Goal: Information Seeking & Learning: Learn about a topic

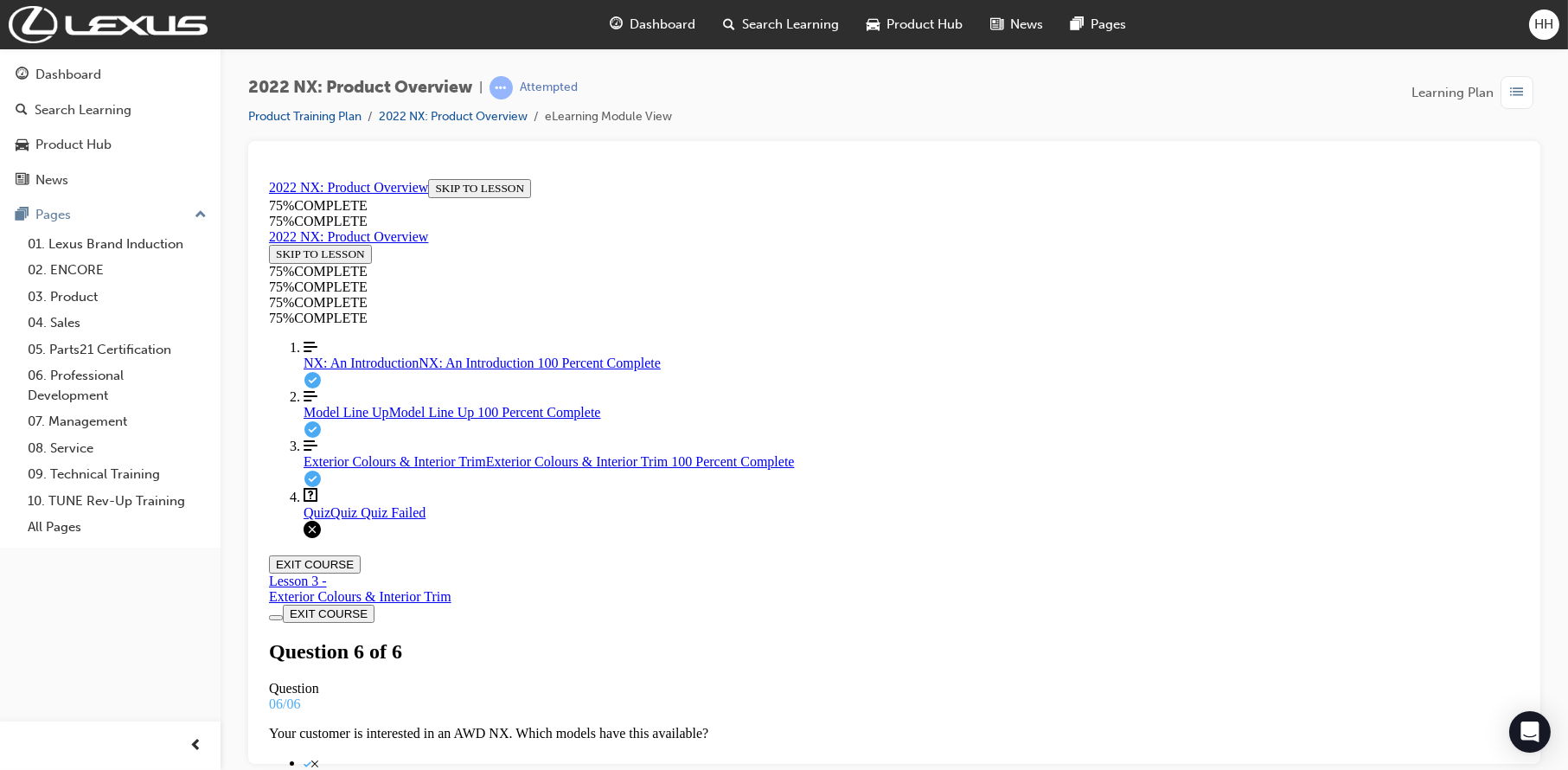
scroll to position [297, 0]
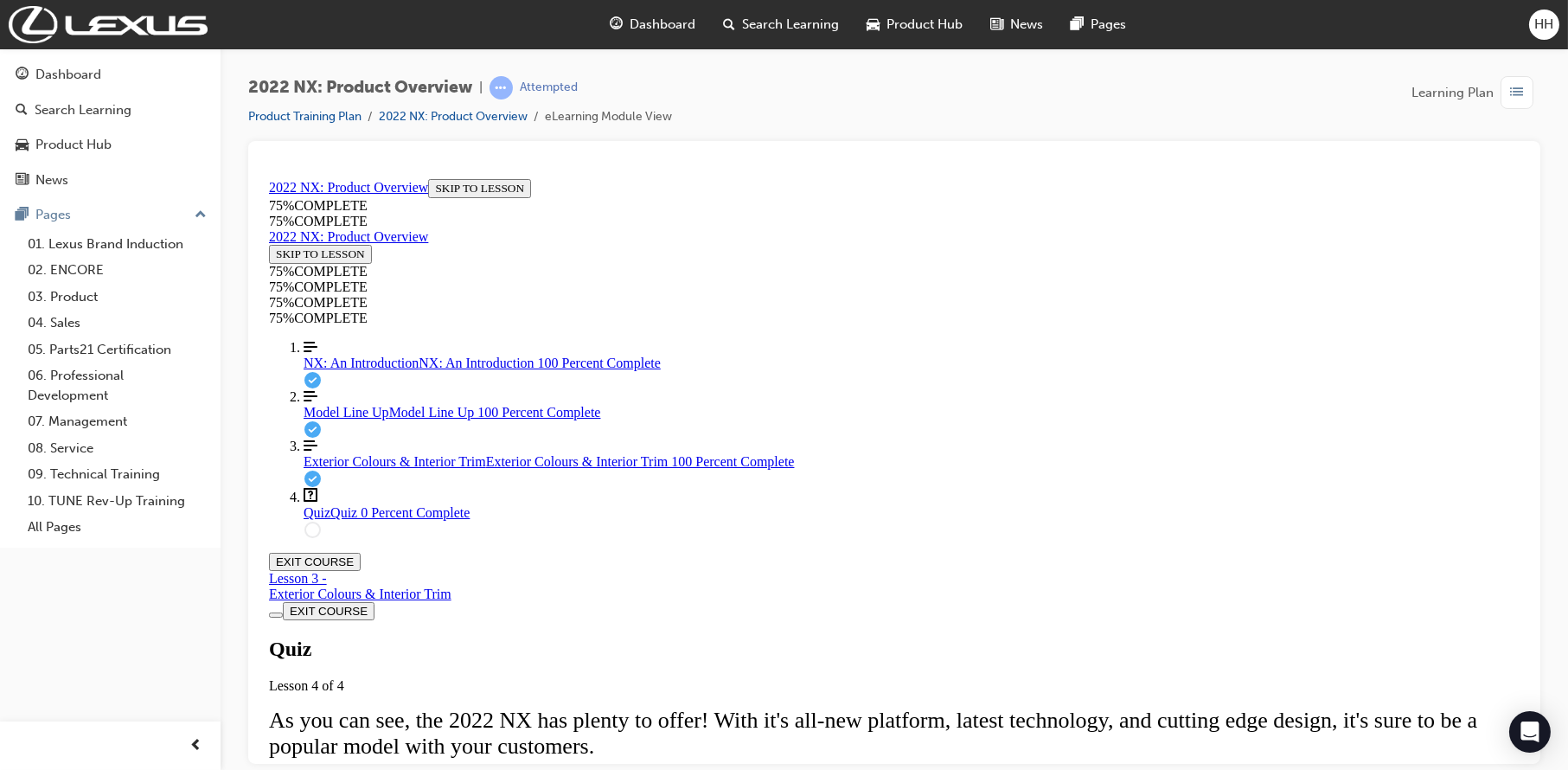
drag, startPoint x: 983, startPoint y: 573, endPoint x: 1016, endPoint y: 631, distance: 66.7
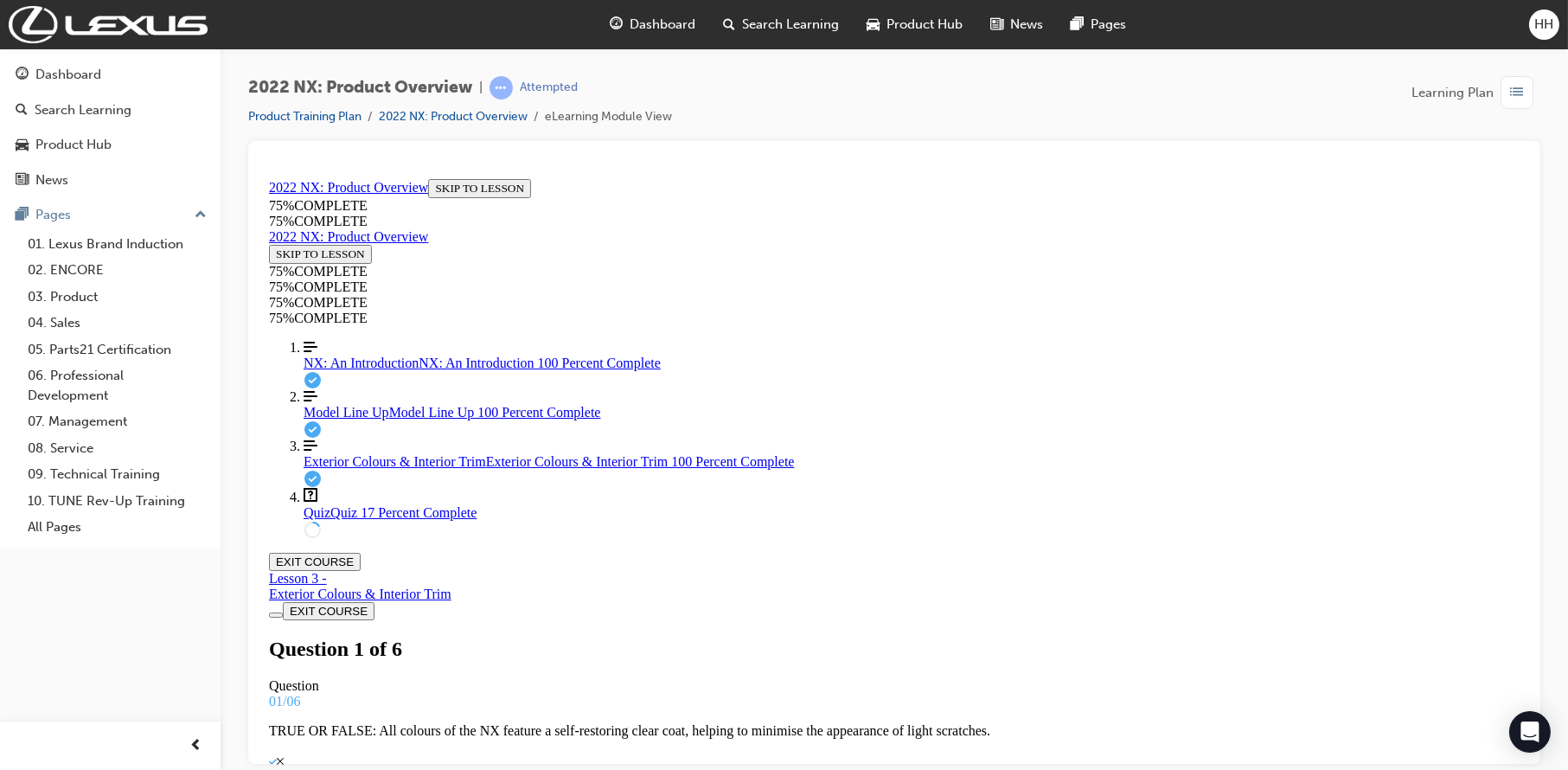
scroll to position [176, 0]
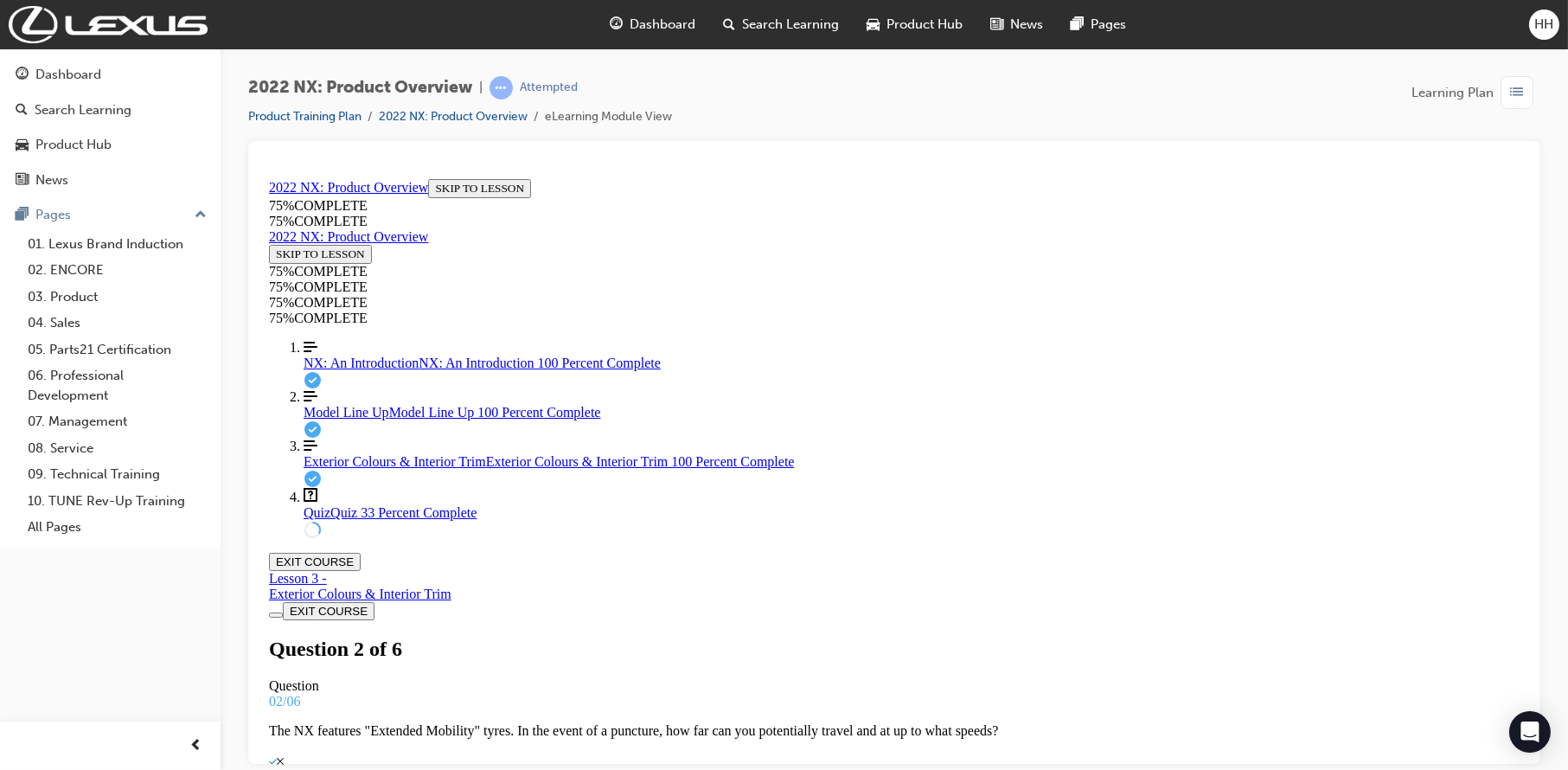
drag, startPoint x: 882, startPoint y: 491, endPoint x: 940, endPoint y: 607, distance: 129.7
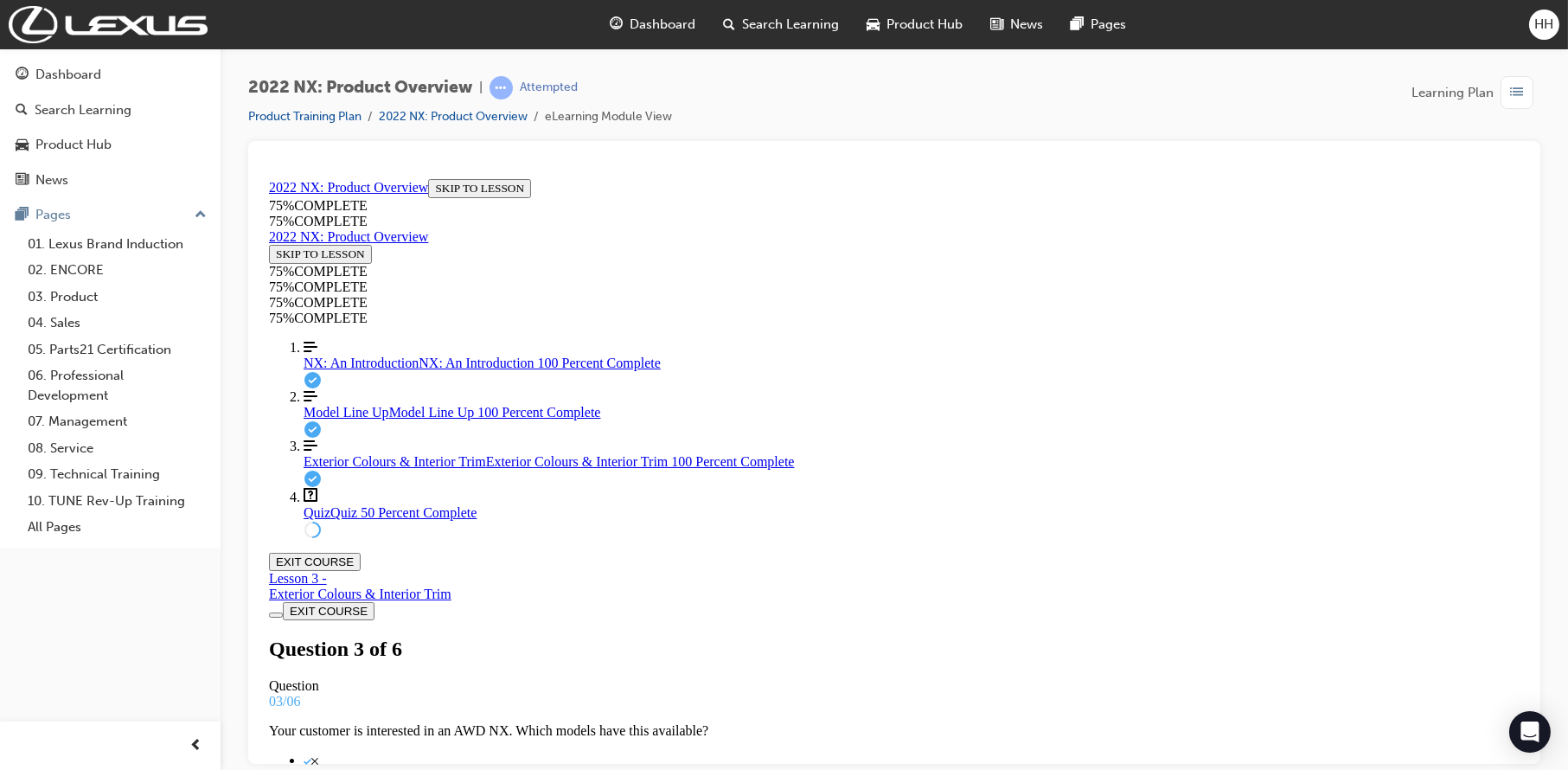
drag, startPoint x: 869, startPoint y: 406, endPoint x: 936, endPoint y: 505, distance: 119.5
drag, startPoint x: 921, startPoint y: 595, endPoint x: 924, endPoint y: 568, distance: 27.2
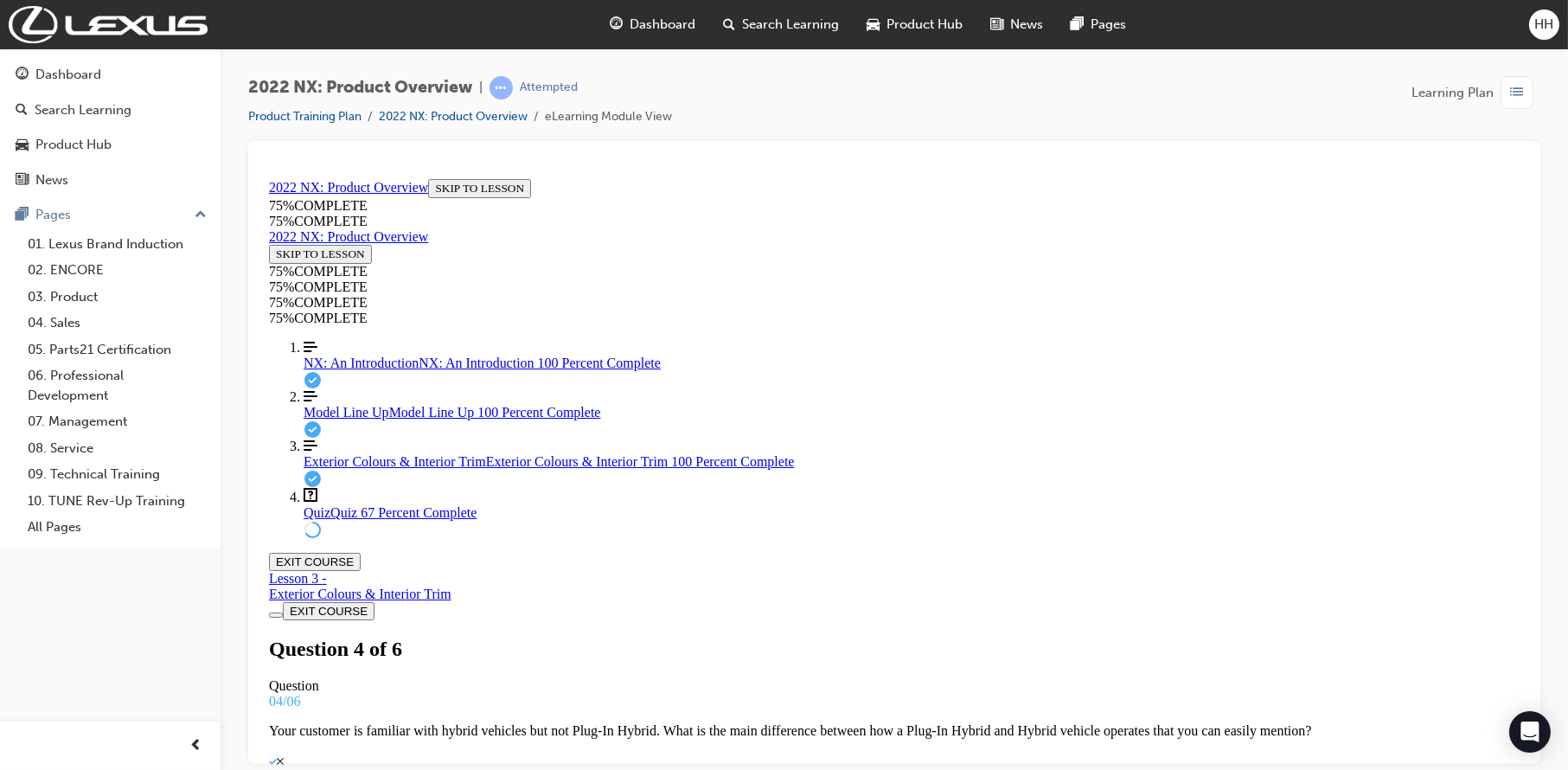
drag, startPoint x: 899, startPoint y: 575, endPoint x: 986, endPoint y: 569, distance: 87.2
drag, startPoint x: 905, startPoint y: 416, endPoint x: 998, endPoint y: 416, distance: 93.0
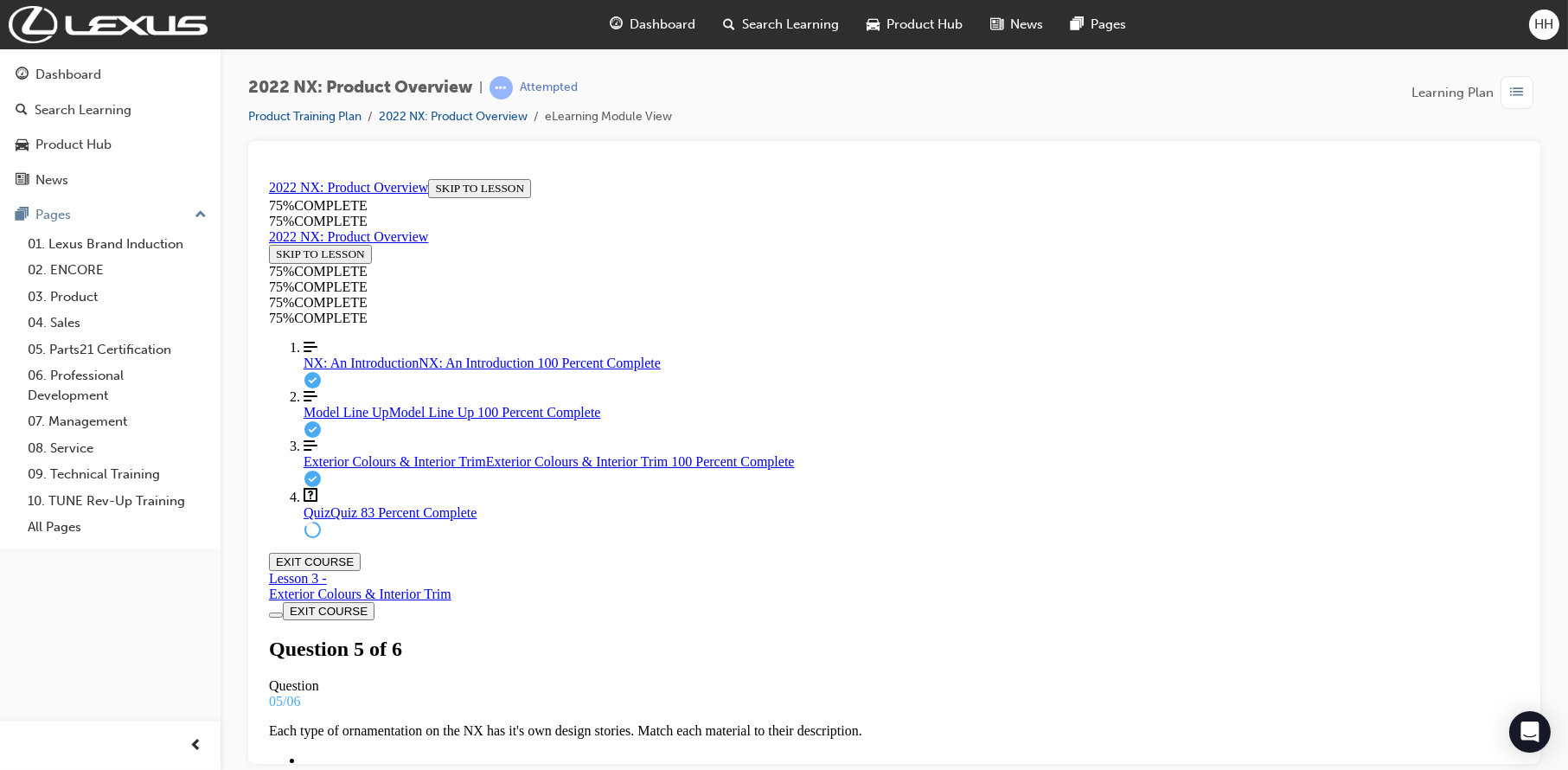
scroll to position [176, 0]
drag, startPoint x: 818, startPoint y: 313, endPoint x: 1209, endPoint y: 314, distance: 391.0
copy p "which are the "Lexus First" engine options being offered on the 2022 NX?"
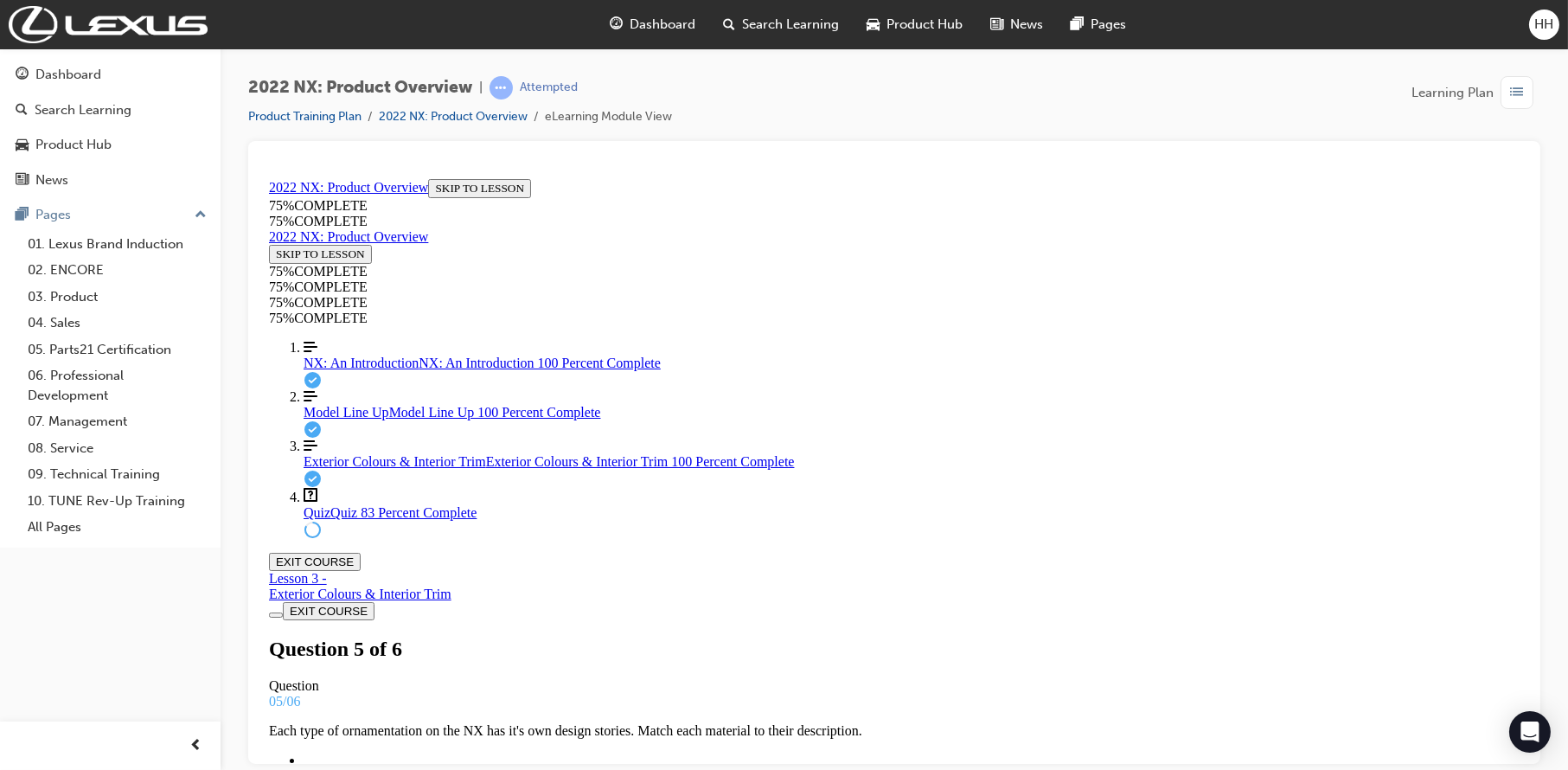
drag, startPoint x: 820, startPoint y: 310, endPoint x: 1205, endPoint y: 312, distance: 385.0
copy p "which are the "Lexus First" engine options being offered on the 2022 NX?"
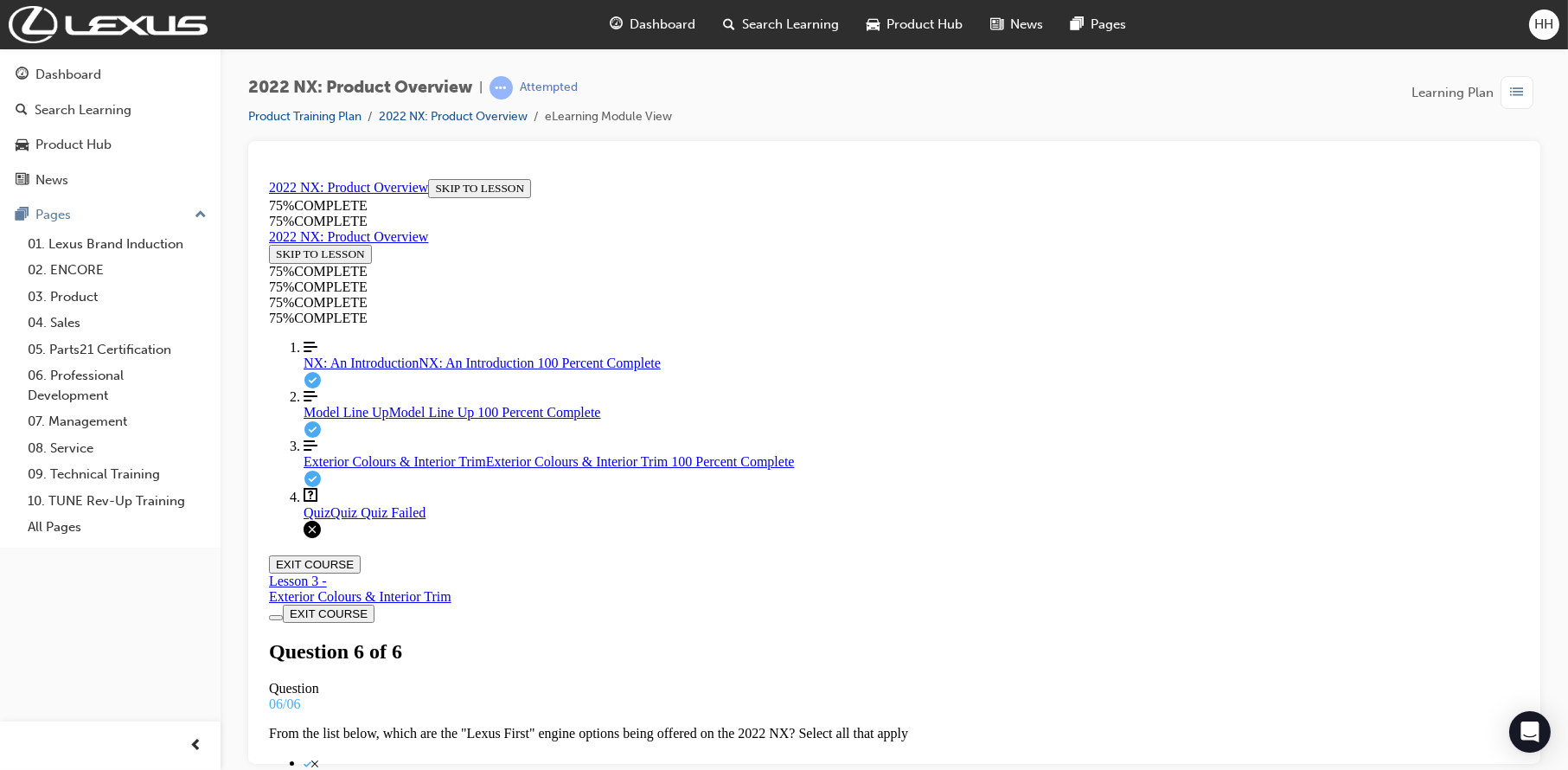
scroll to position [261, 0]
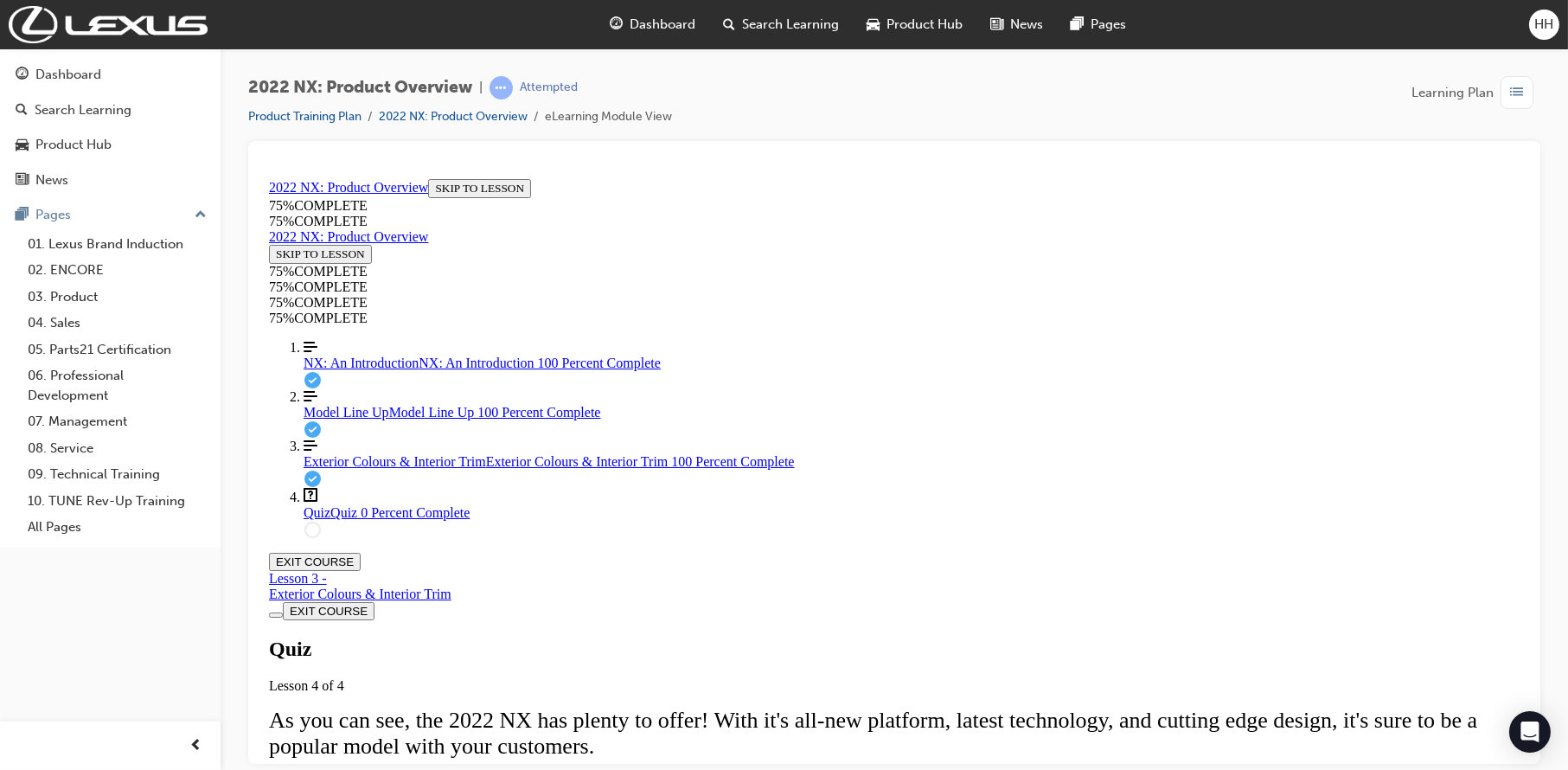
scroll to position [258, 0]
click at [798, 663] on div "Quiz Lesson 4 of 4 As you can see, the 2022 NX has plenty to offer! With it's a…" at bounding box center [894, 769] width 1251 height 264
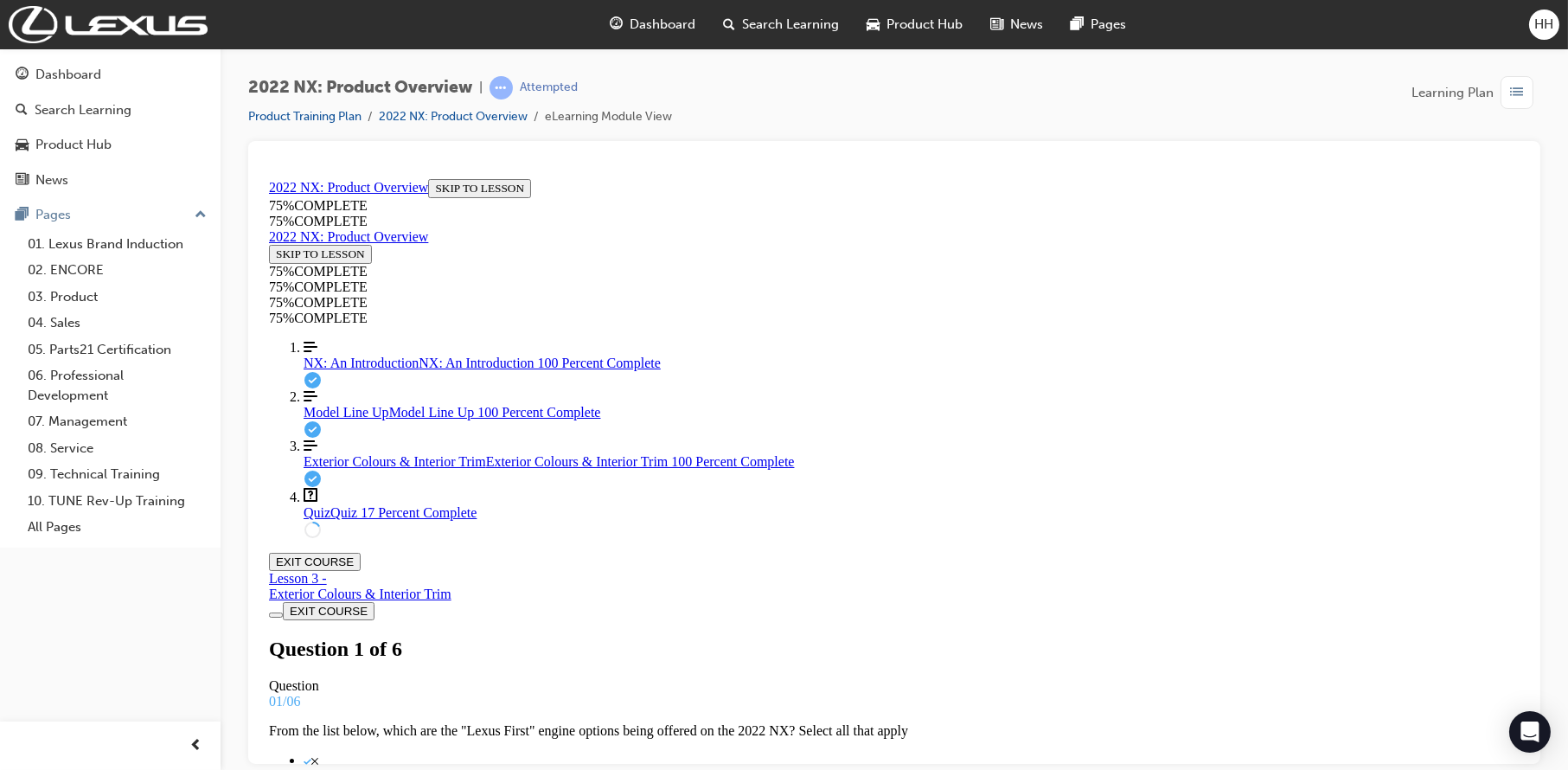
scroll to position [88, 0]
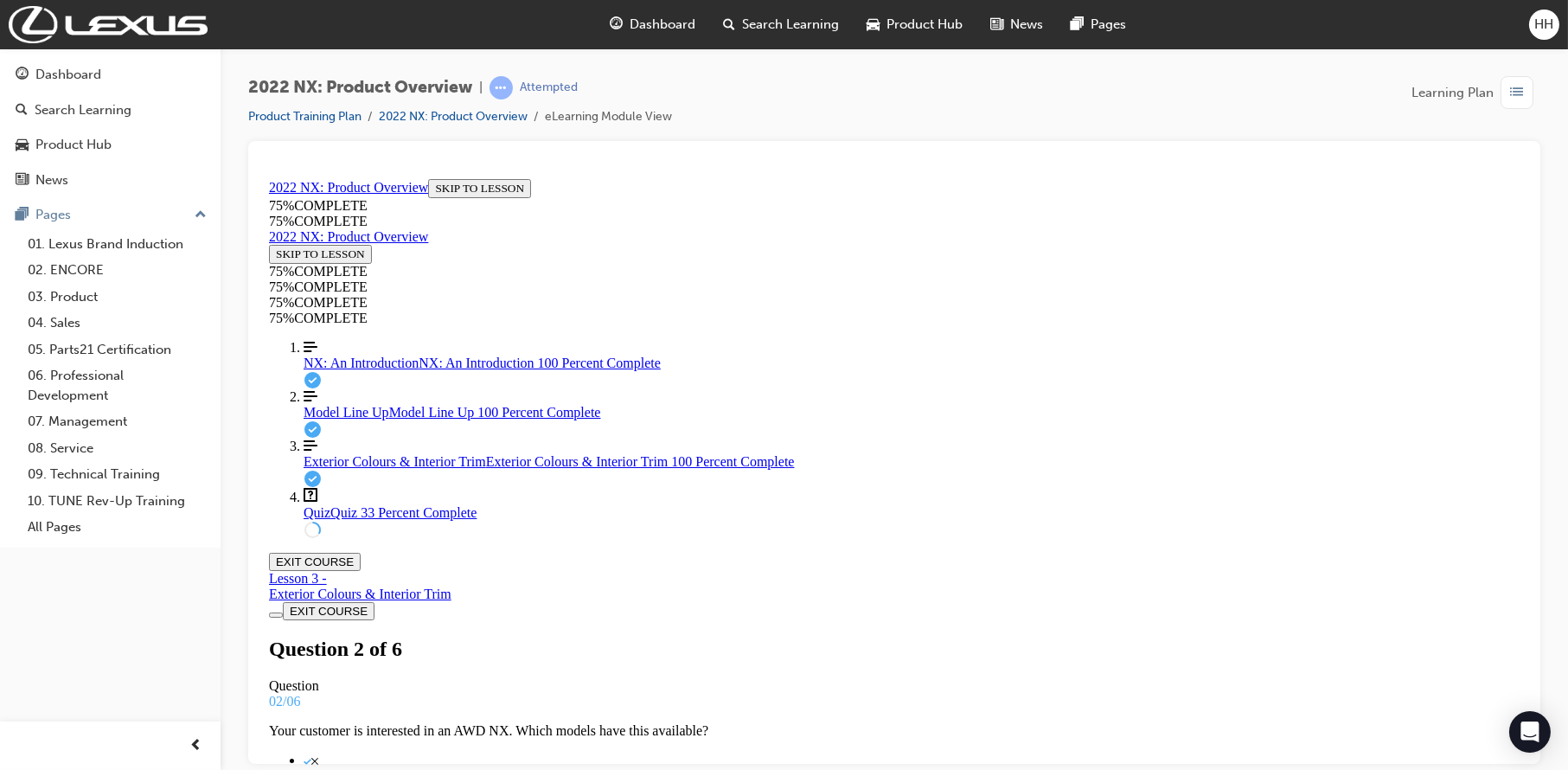
drag, startPoint x: 832, startPoint y: 589, endPoint x: 898, endPoint y: 672, distance: 106.0
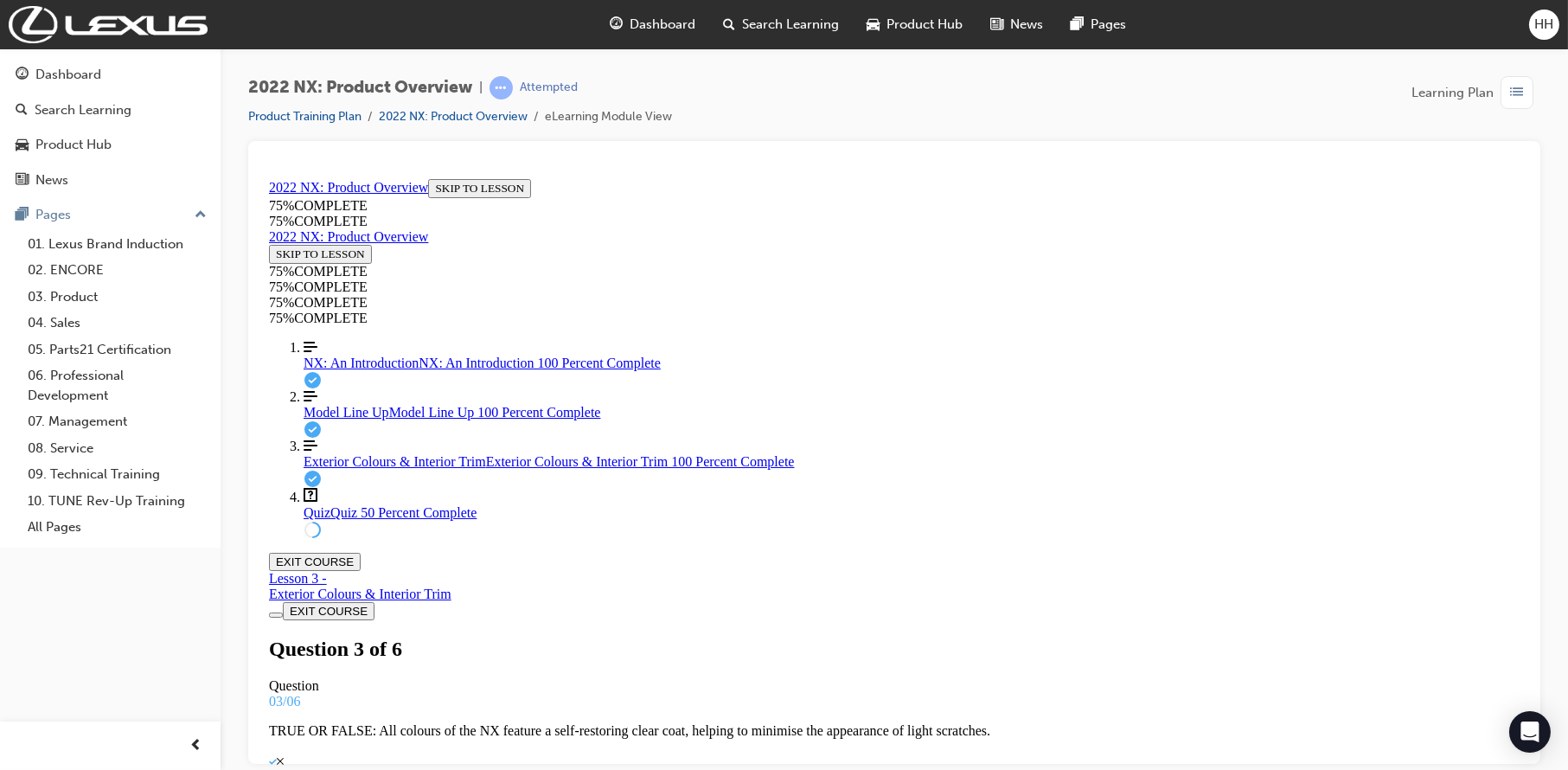
drag, startPoint x: 863, startPoint y: 751, endPoint x: 952, endPoint y: 761, distance: 89.6
drag, startPoint x: 913, startPoint y: 711, endPoint x: 982, endPoint y: 704, distance: 69.4
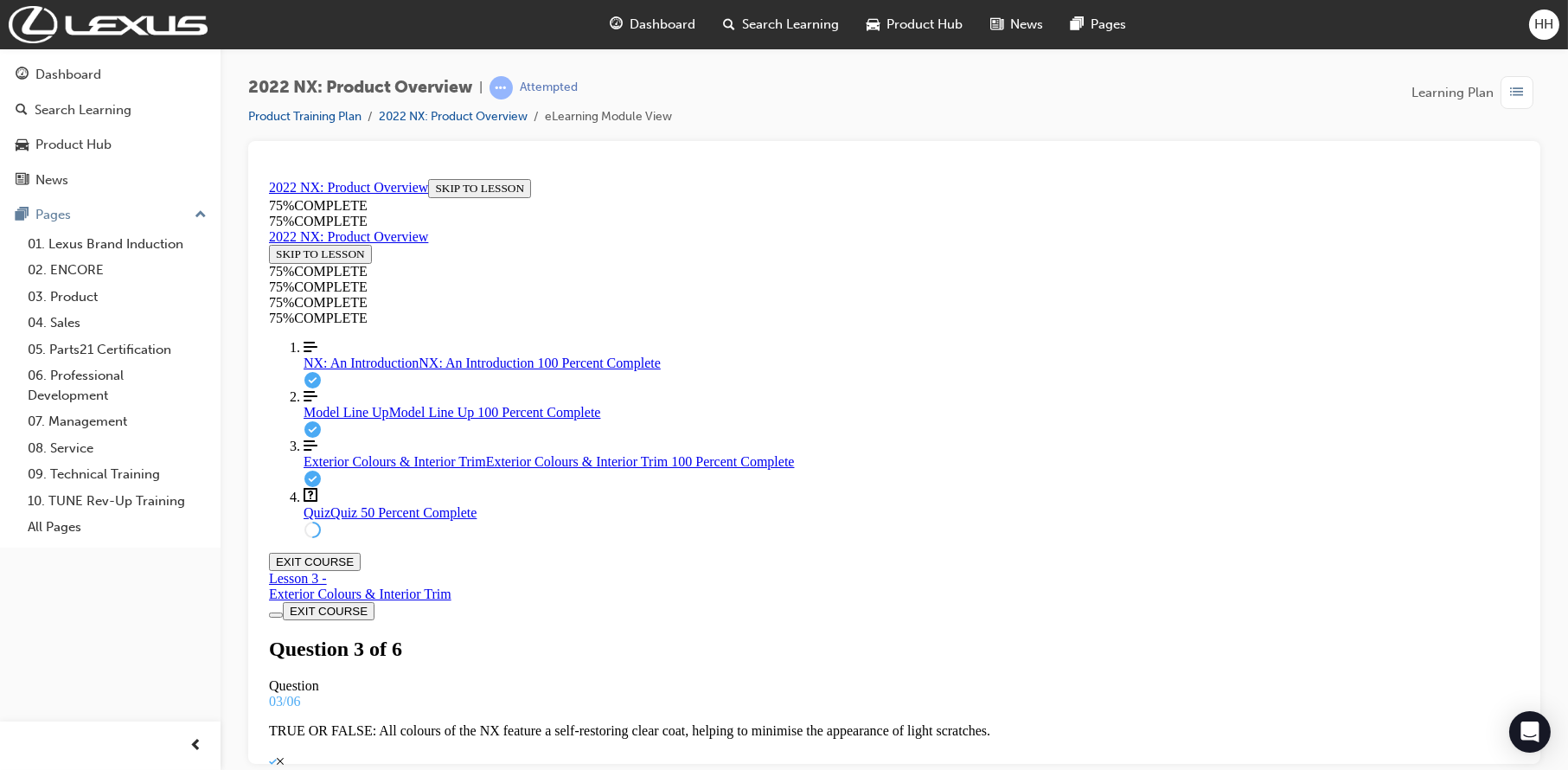
drag, startPoint x: 915, startPoint y: 540, endPoint x: 984, endPoint y: 538, distance: 69.0
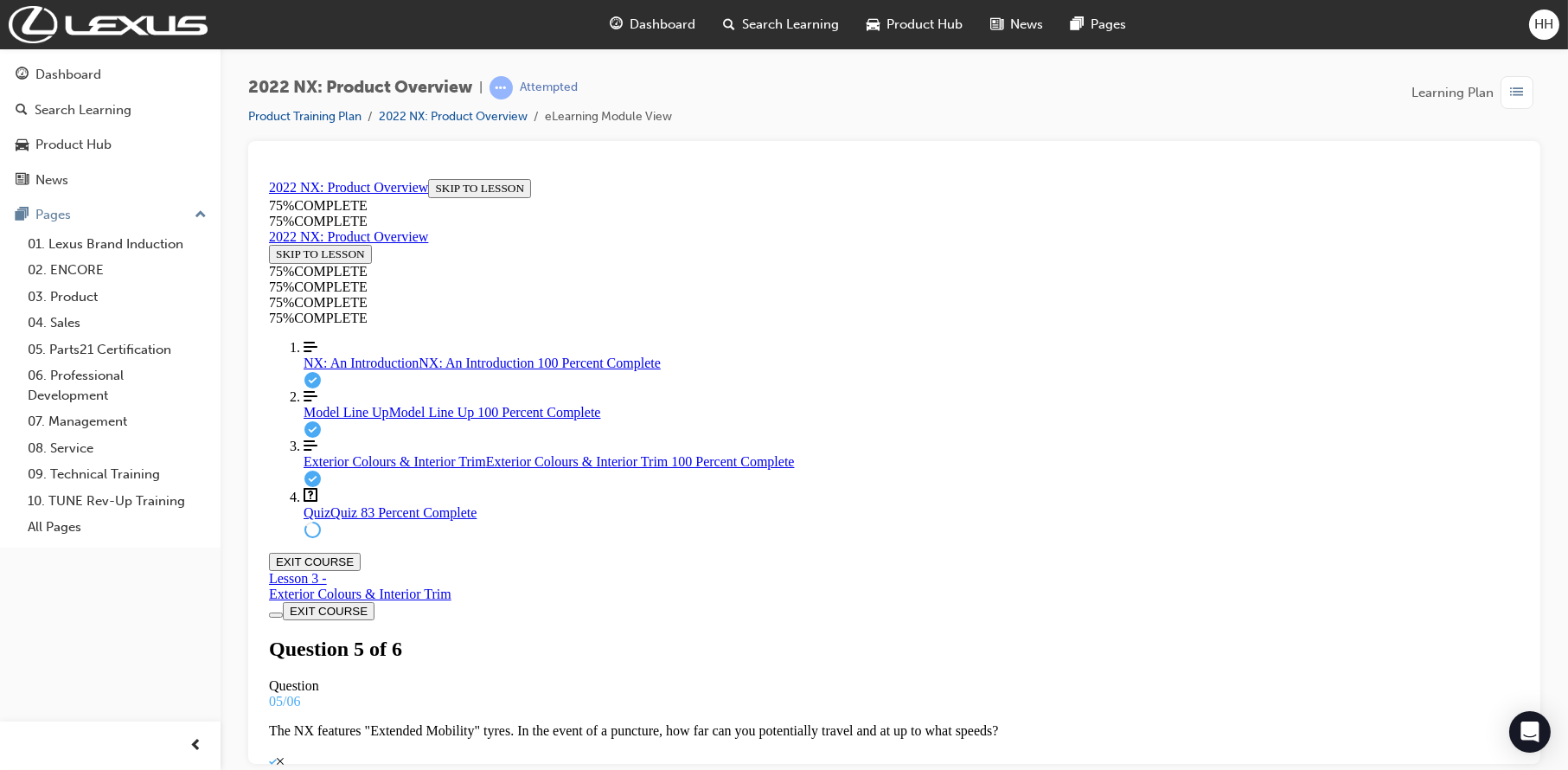
scroll to position [176, 0]
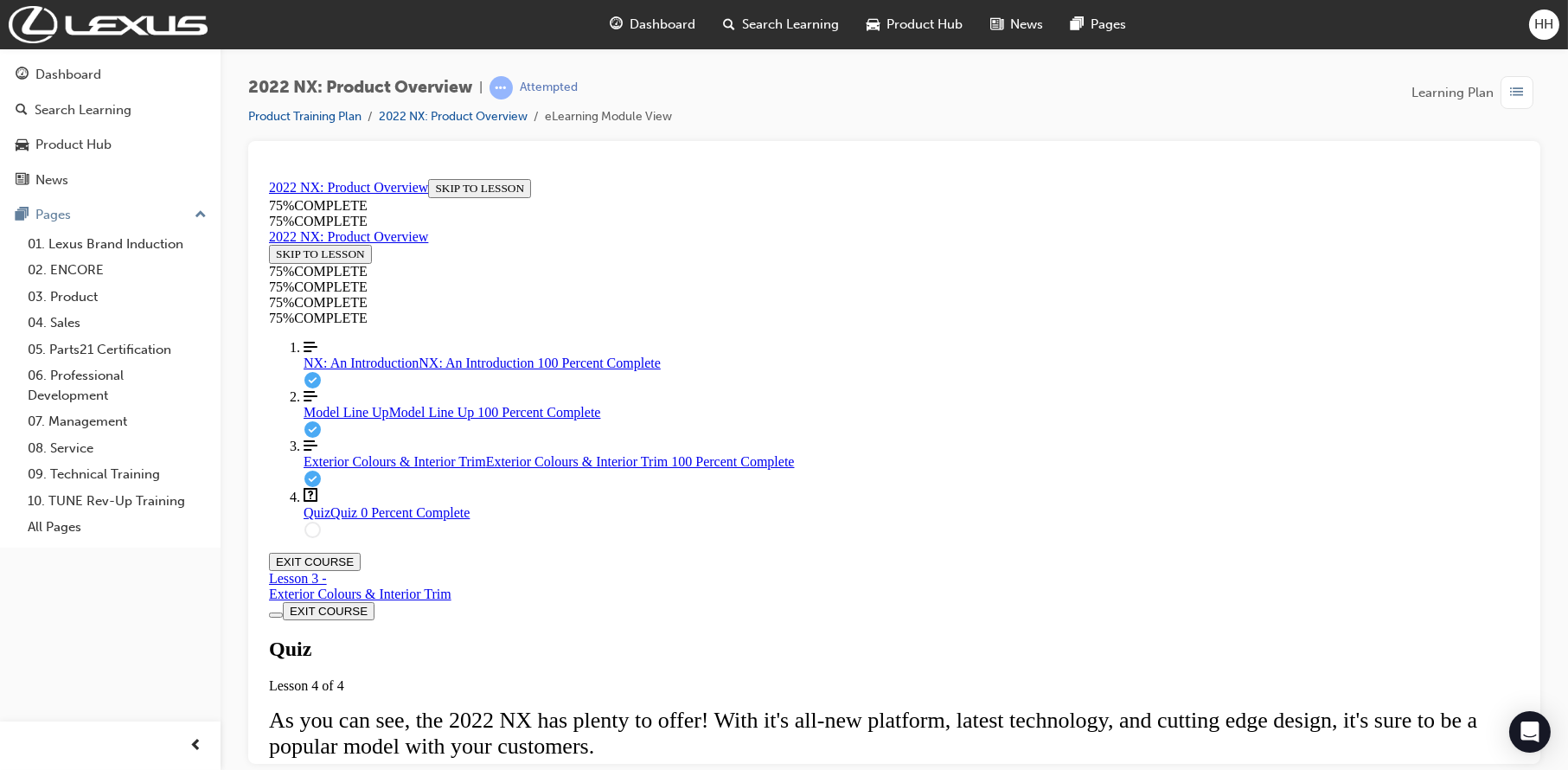
click at [785, 646] on div "Quiz Lesson 4 of 4 As you can see, the 2022 NX has plenty to offer! With it's a…" at bounding box center [894, 769] width 1251 height 264
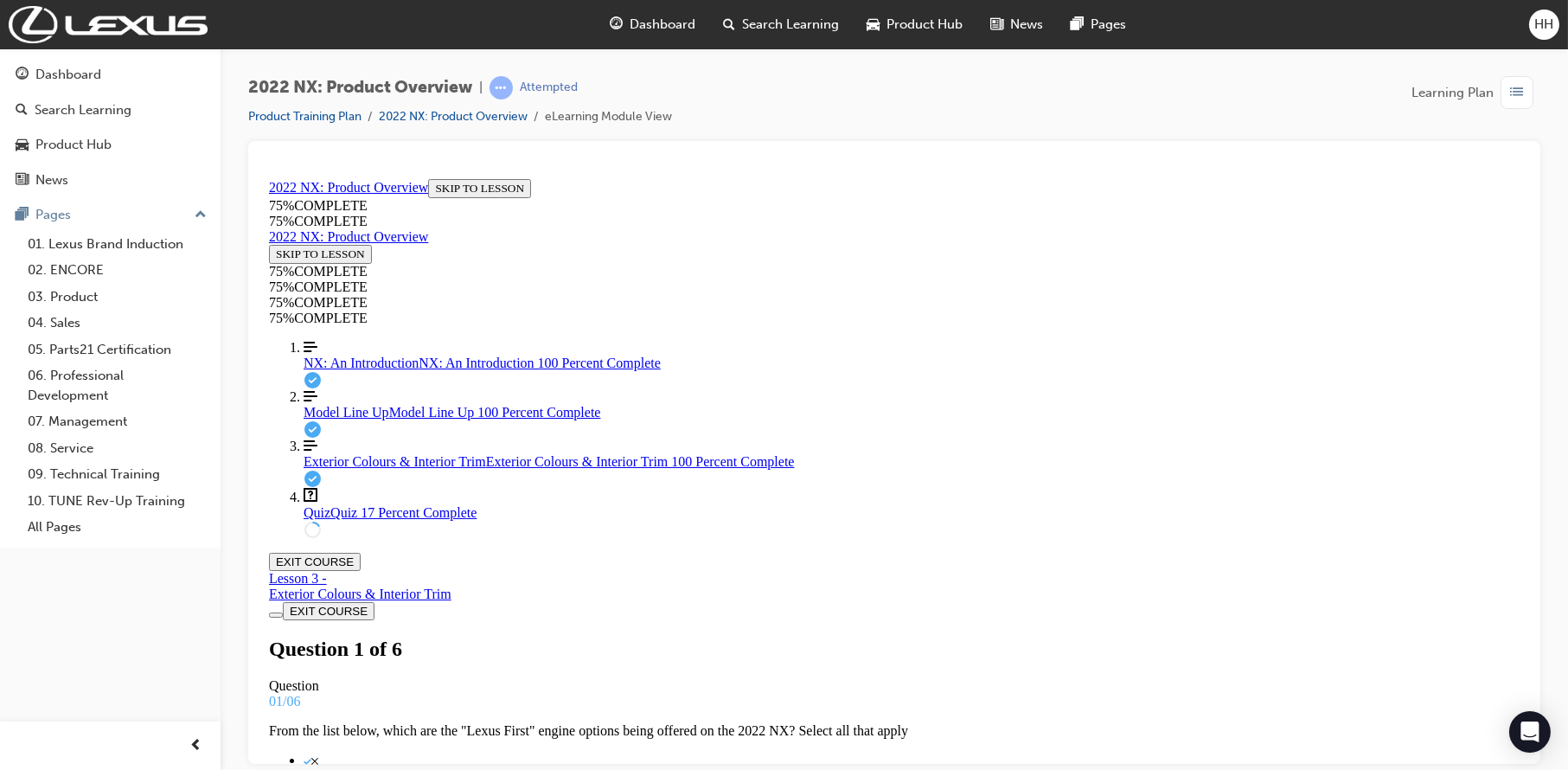
scroll to position [88, 0]
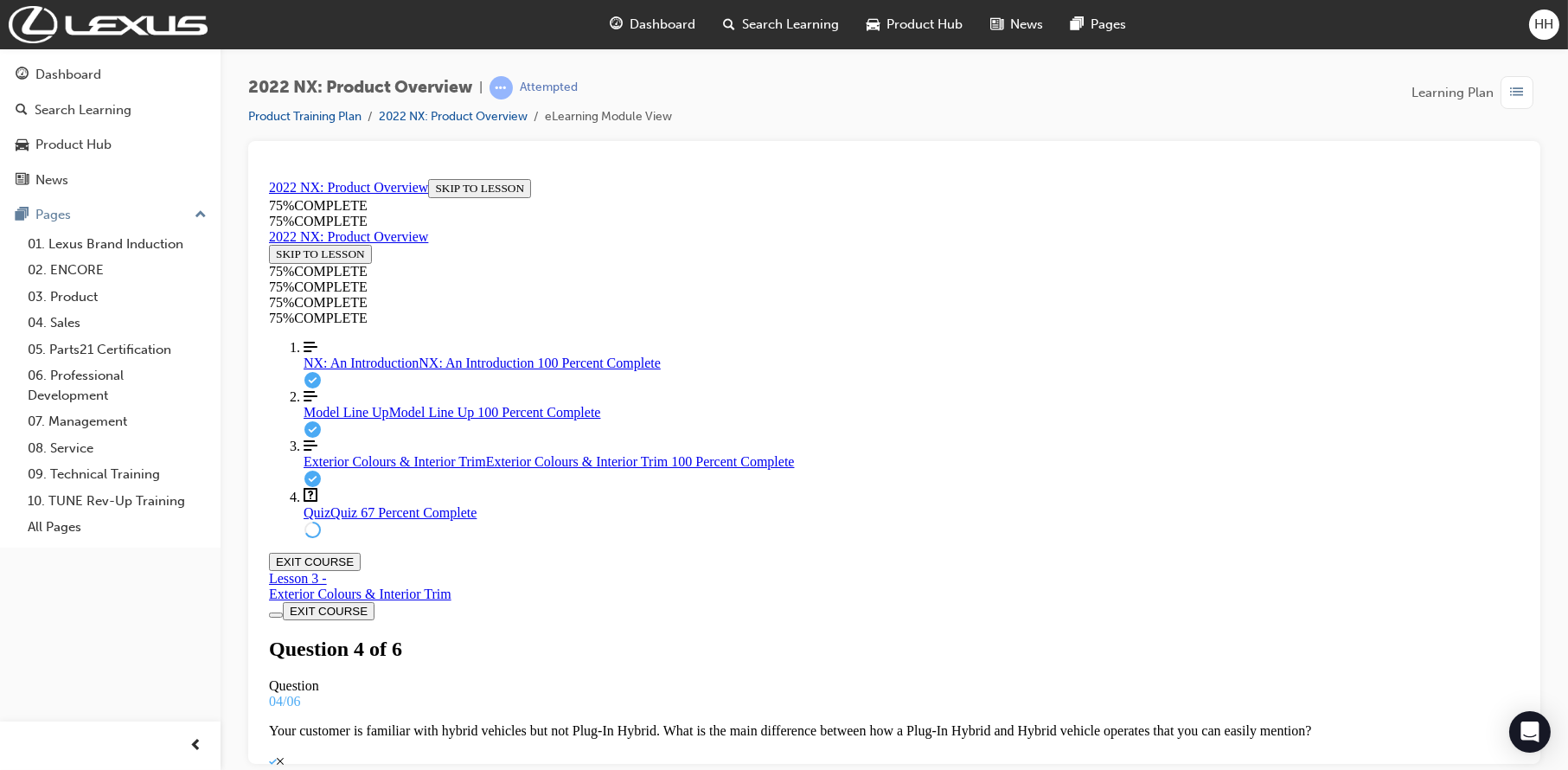
scroll to position [175, 0]
drag, startPoint x: 882, startPoint y: 593, endPoint x: 901, endPoint y: 410, distance: 184.0
drag, startPoint x: 903, startPoint y: 495, endPoint x: 936, endPoint y: 511, distance: 36.7
drag, startPoint x: 891, startPoint y: 588, endPoint x: 960, endPoint y: 577, distance: 69.9
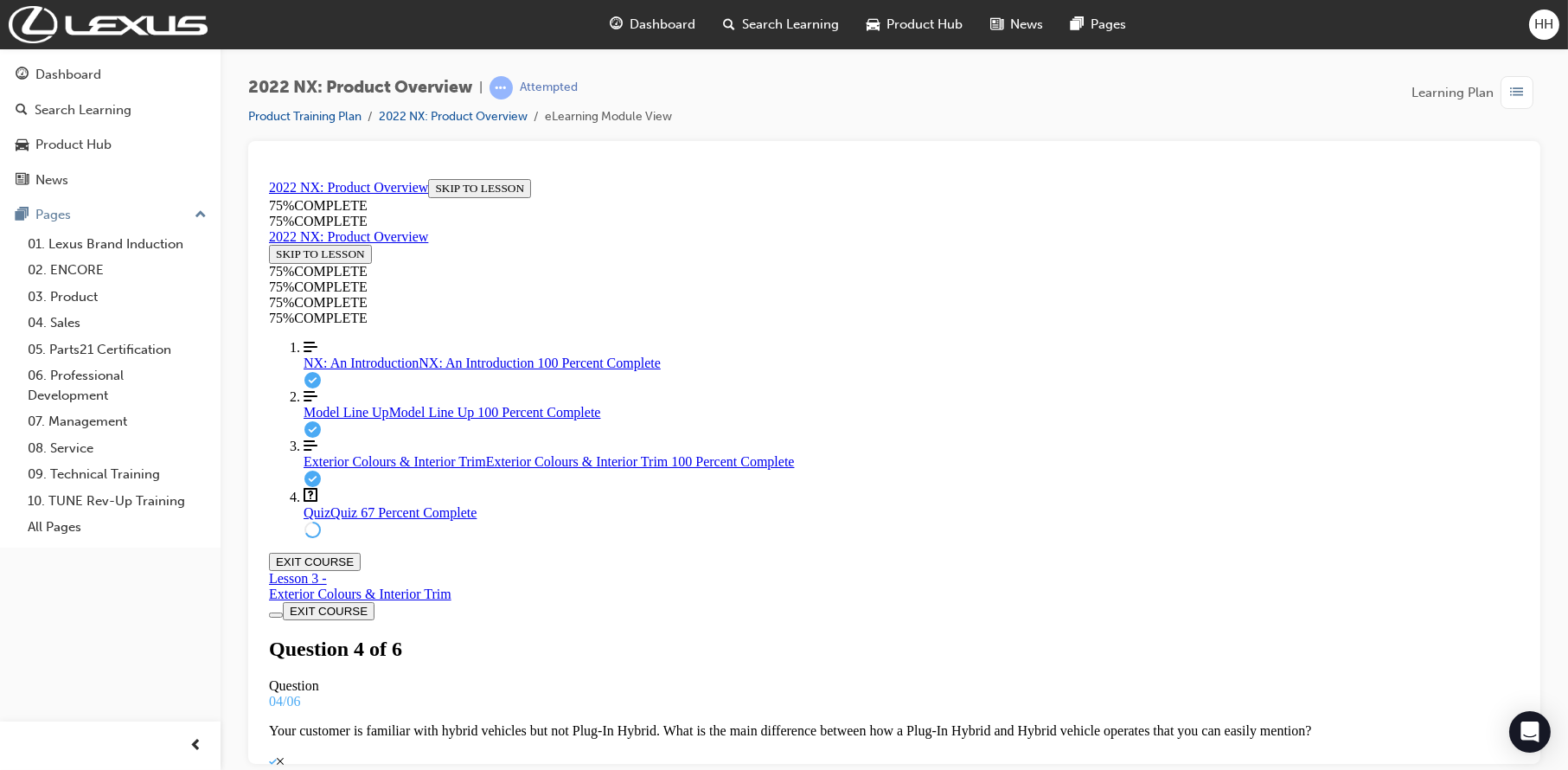
drag, startPoint x: 905, startPoint y: 420, endPoint x: 978, endPoint y: 421, distance: 73.0
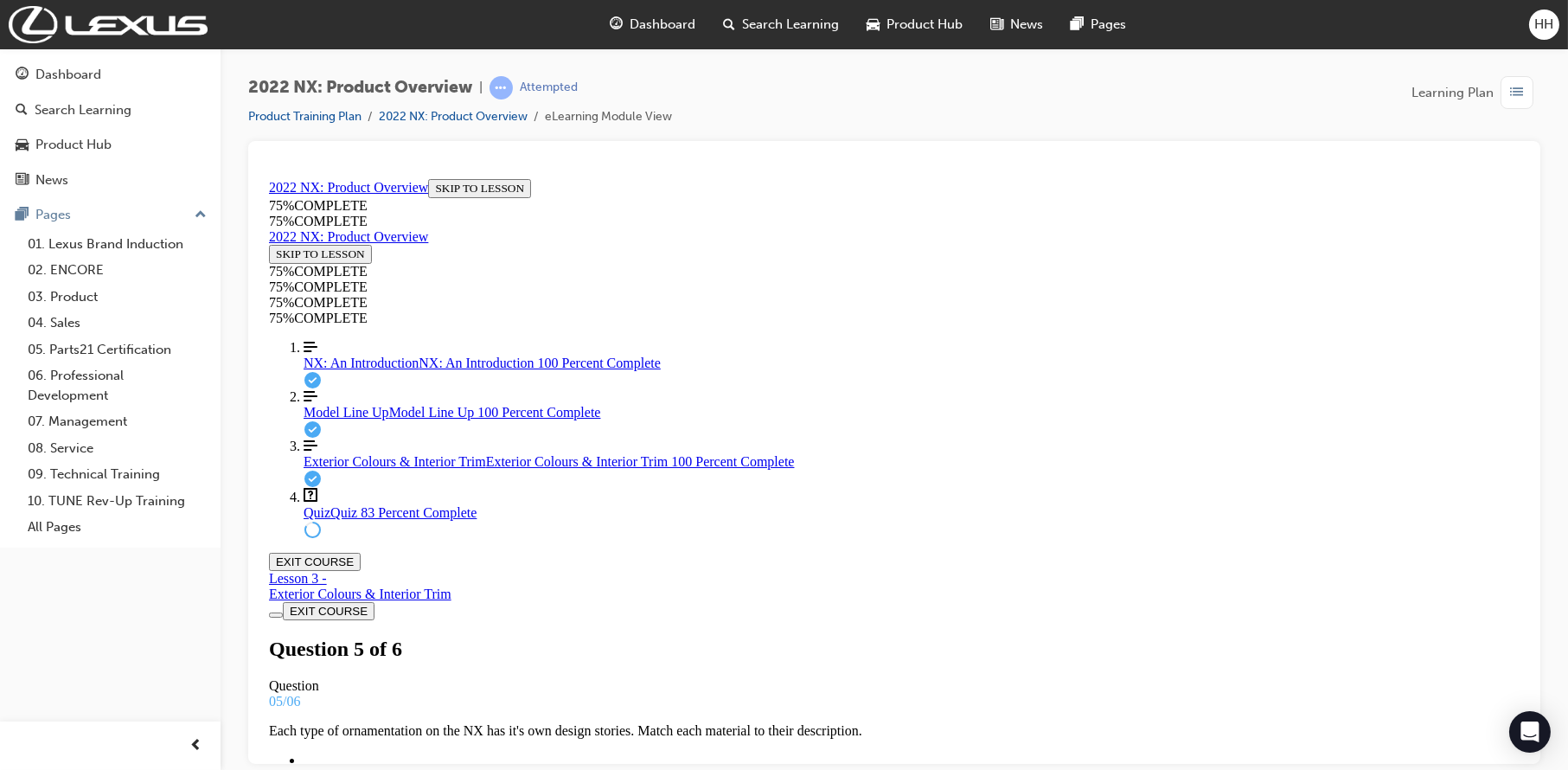
scroll to position [176, 0]
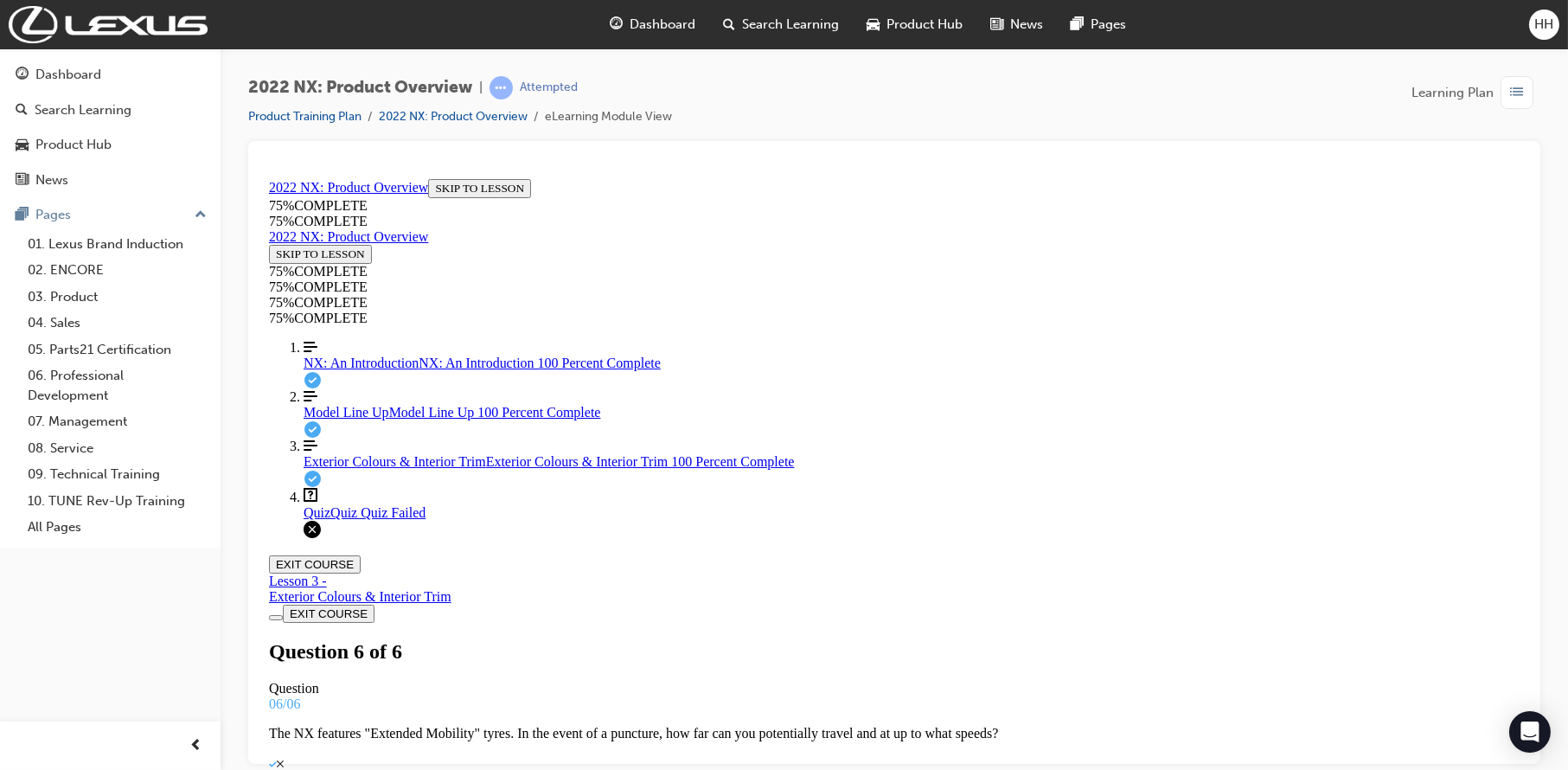
scroll to position [258, 0]
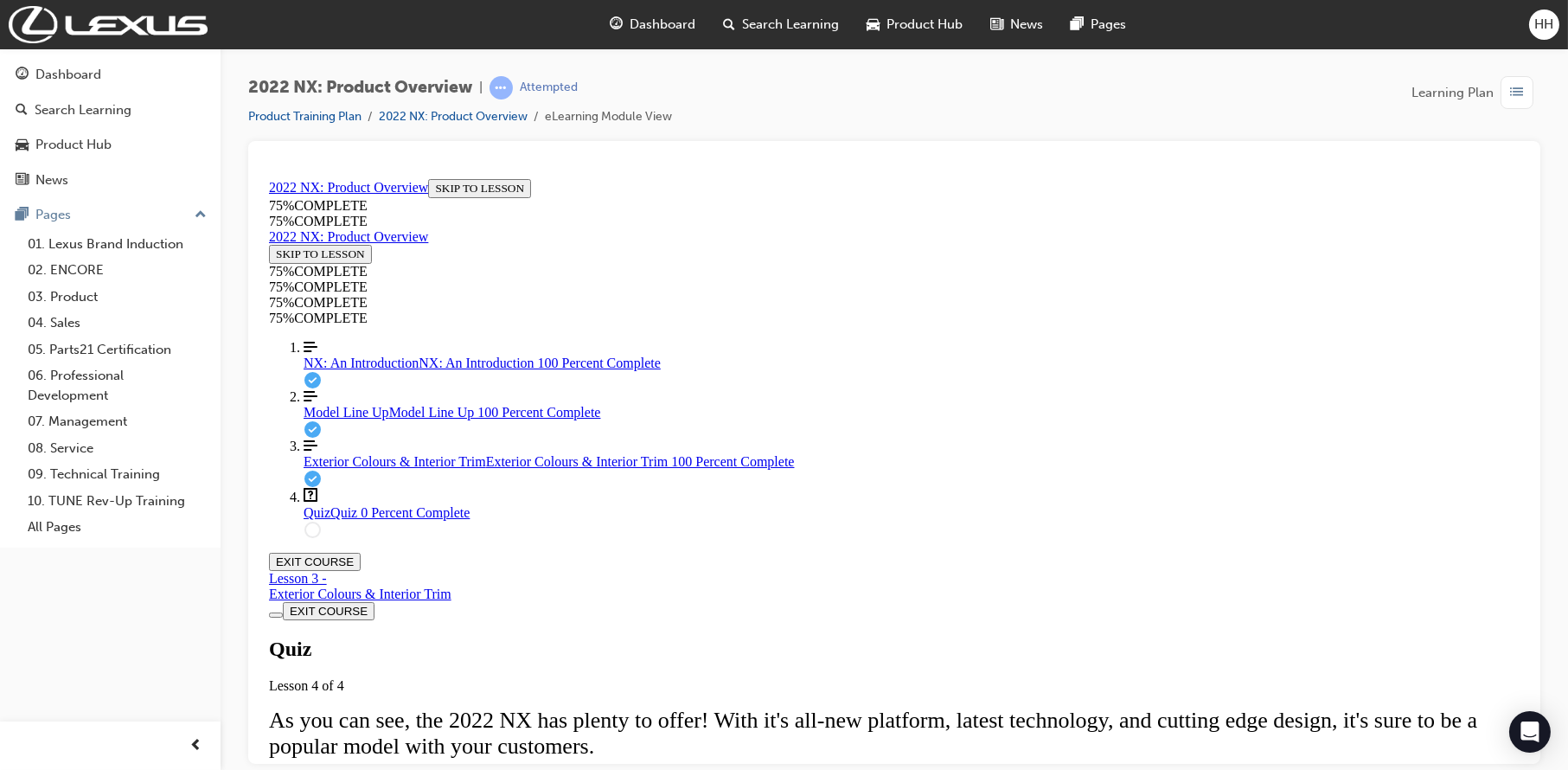
click at [753, 662] on div "Quiz Lesson 4 of 4 As you can see, the 2022 NX has plenty to offer! With it's a…" at bounding box center [894, 769] width 1251 height 264
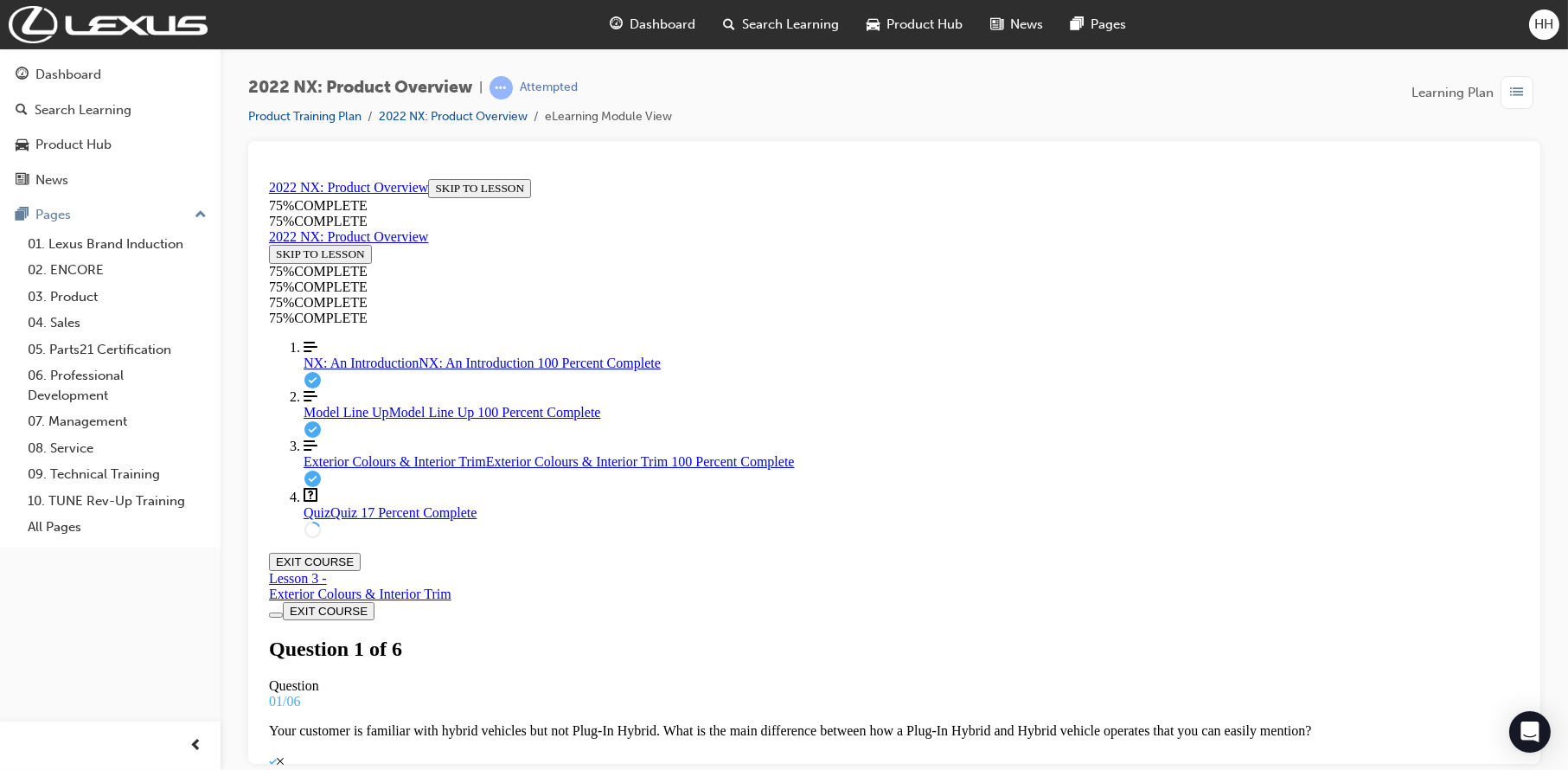
scroll to position [88, 0]
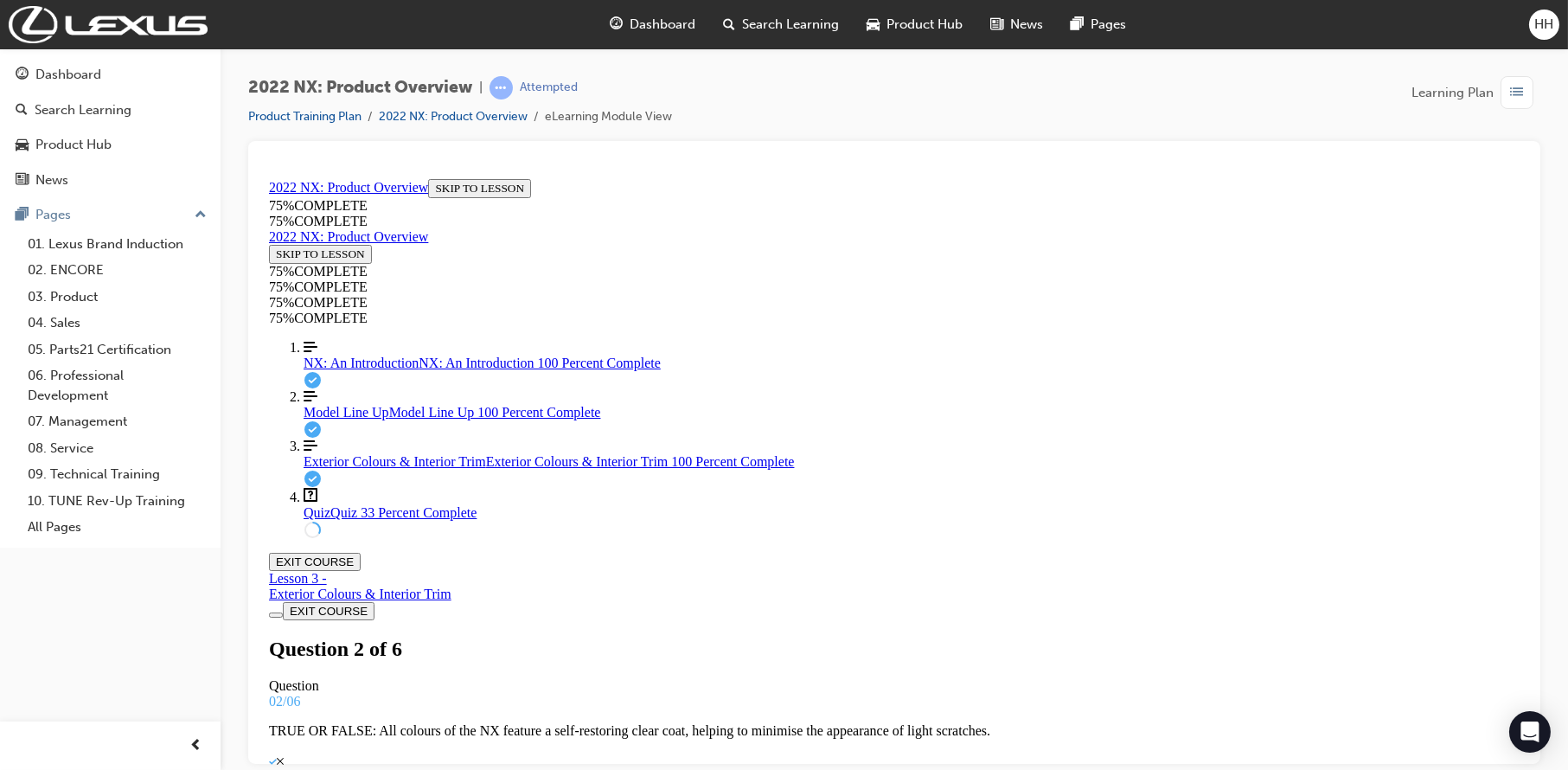
drag, startPoint x: 940, startPoint y: 582, endPoint x: 1055, endPoint y: 585, distance: 115.0
drag, startPoint x: 910, startPoint y: 515, endPoint x: 993, endPoint y: 516, distance: 83.0
drag, startPoint x: 951, startPoint y: 515, endPoint x: 961, endPoint y: 684, distance: 169.3
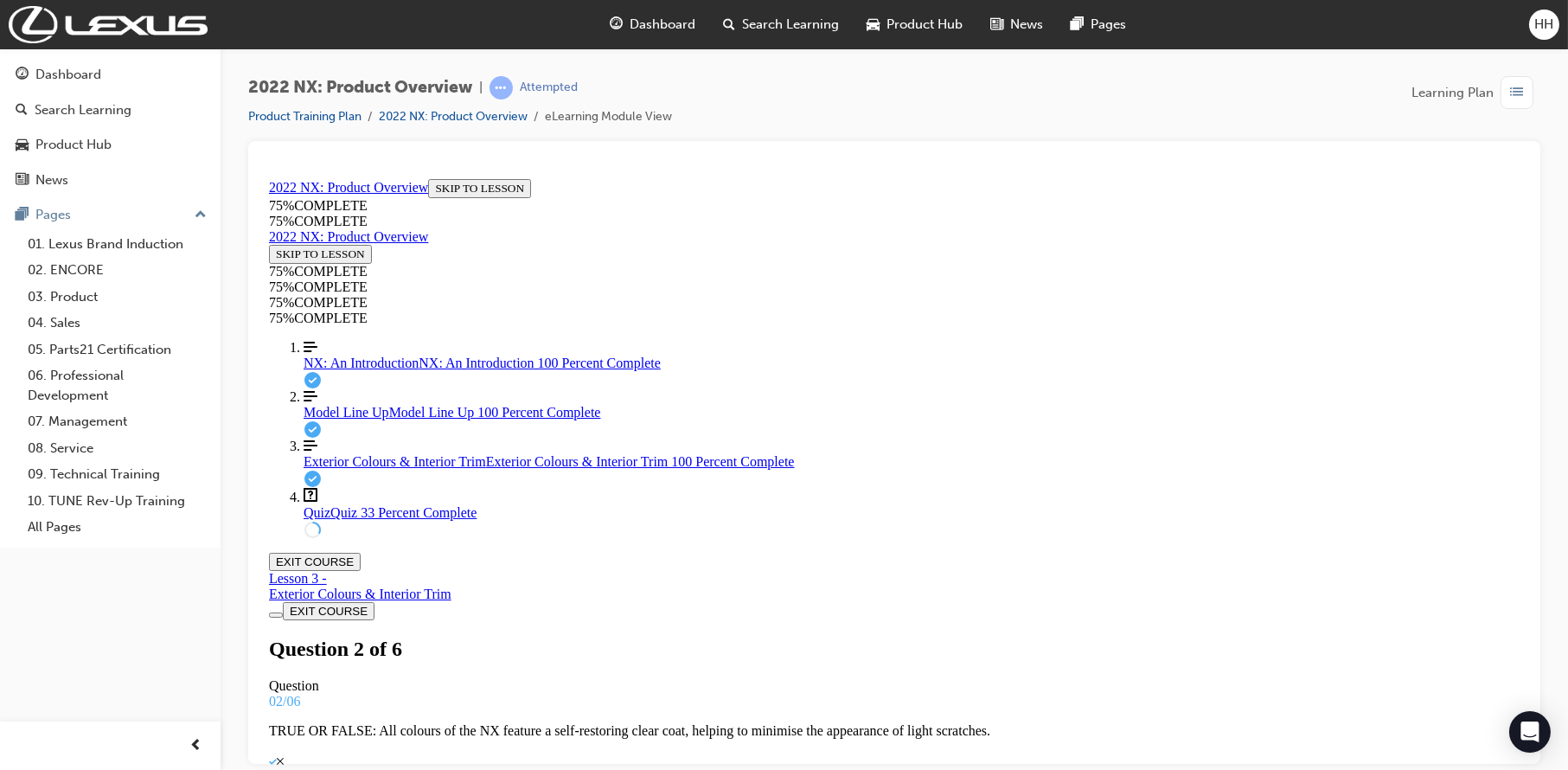
drag, startPoint x: 871, startPoint y: 541, endPoint x: 974, endPoint y: 536, distance: 103.1
drag, startPoint x: 897, startPoint y: 507, endPoint x: 1089, endPoint y: 515, distance: 192.2
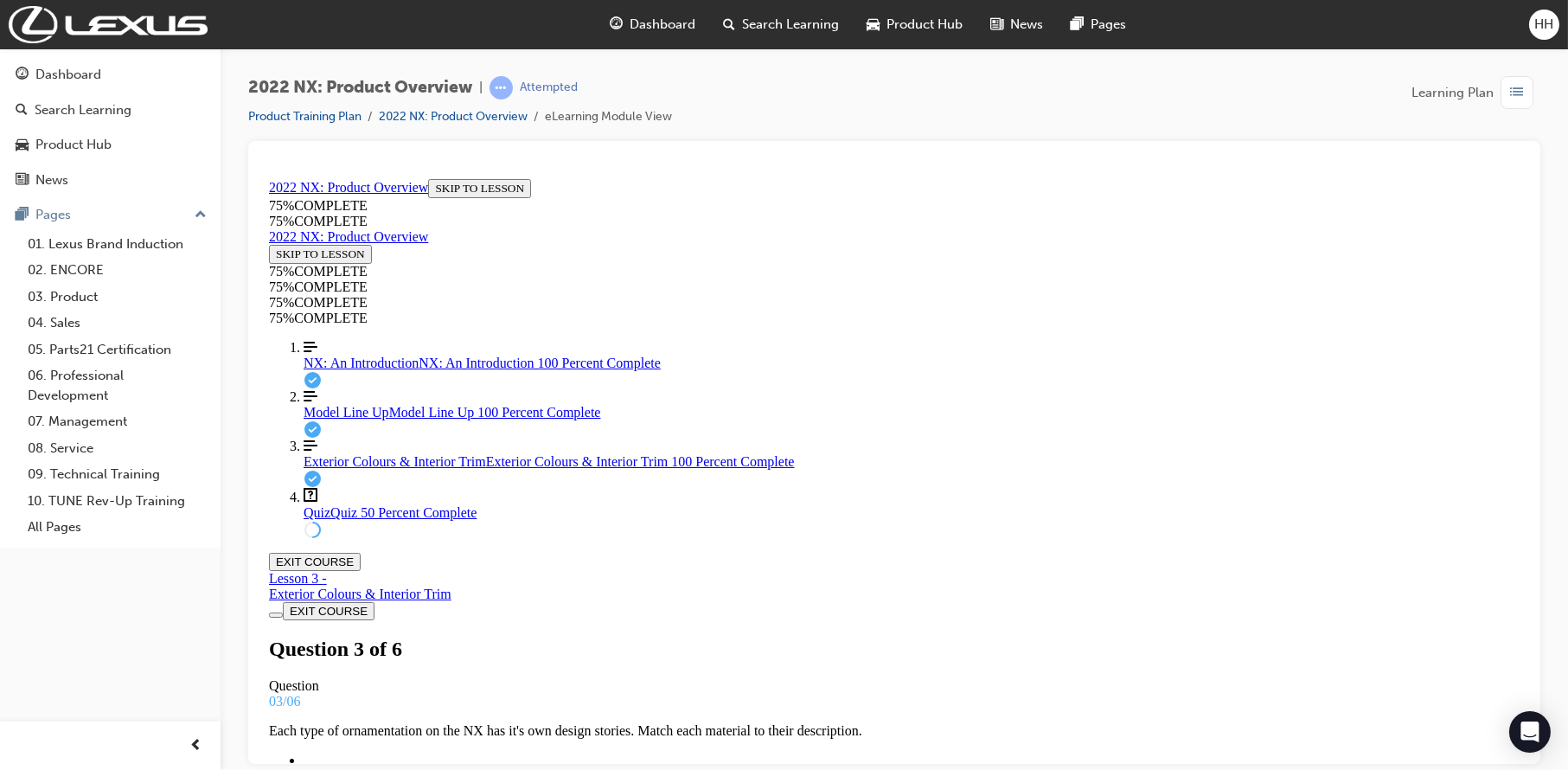
scroll to position [243, 0]
drag, startPoint x: 806, startPoint y: 242, endPoint x: 1081, endPoint y: 264, distance: 275.9
copy p ""Extended Mobility" tyres. In the event of a puncture, how far can you potentia…"
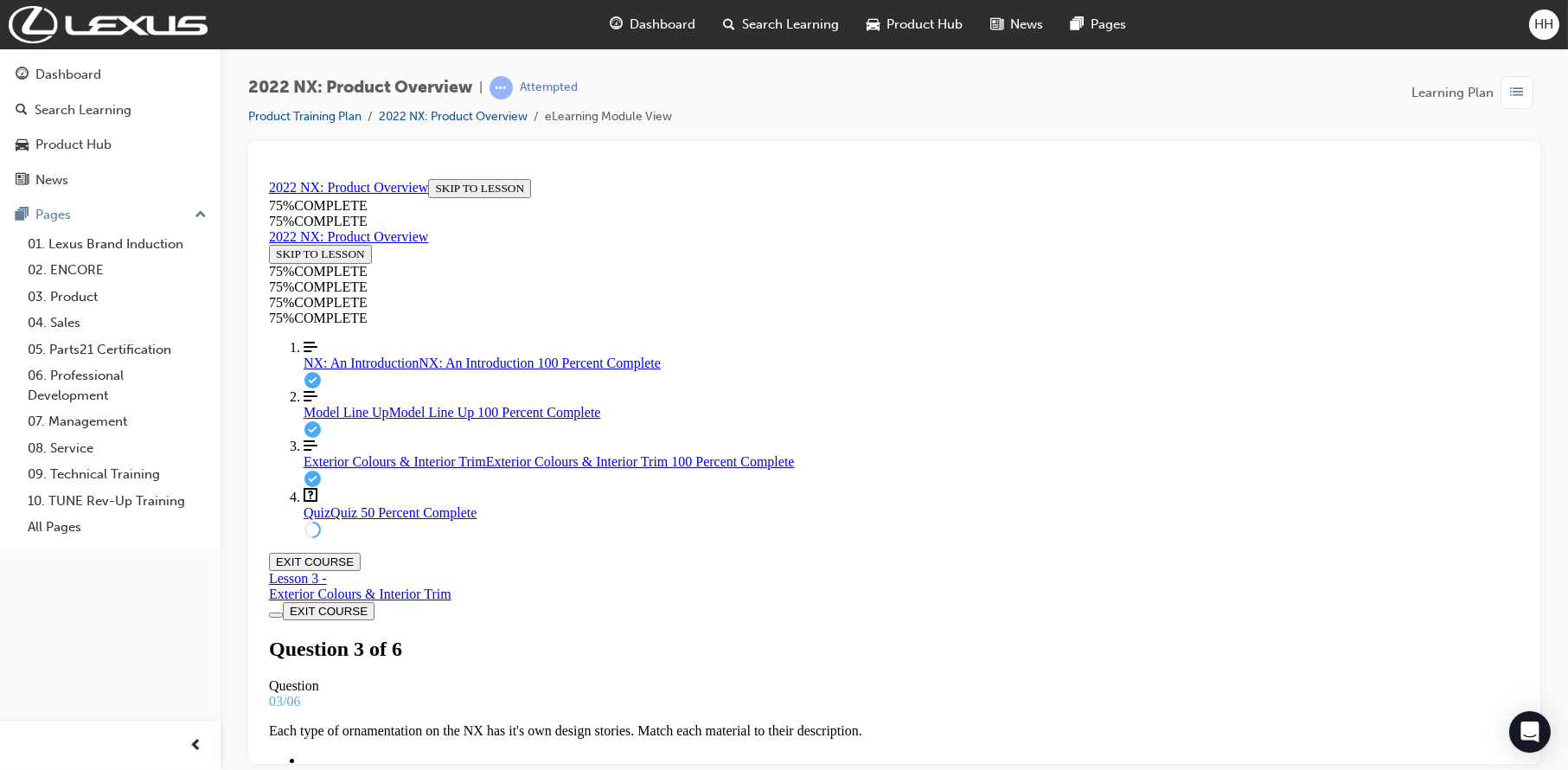
drag, startPoint x: 807, startPoint y: 312, endPoint x: 976, endPoint y: 315, distance: 169.0
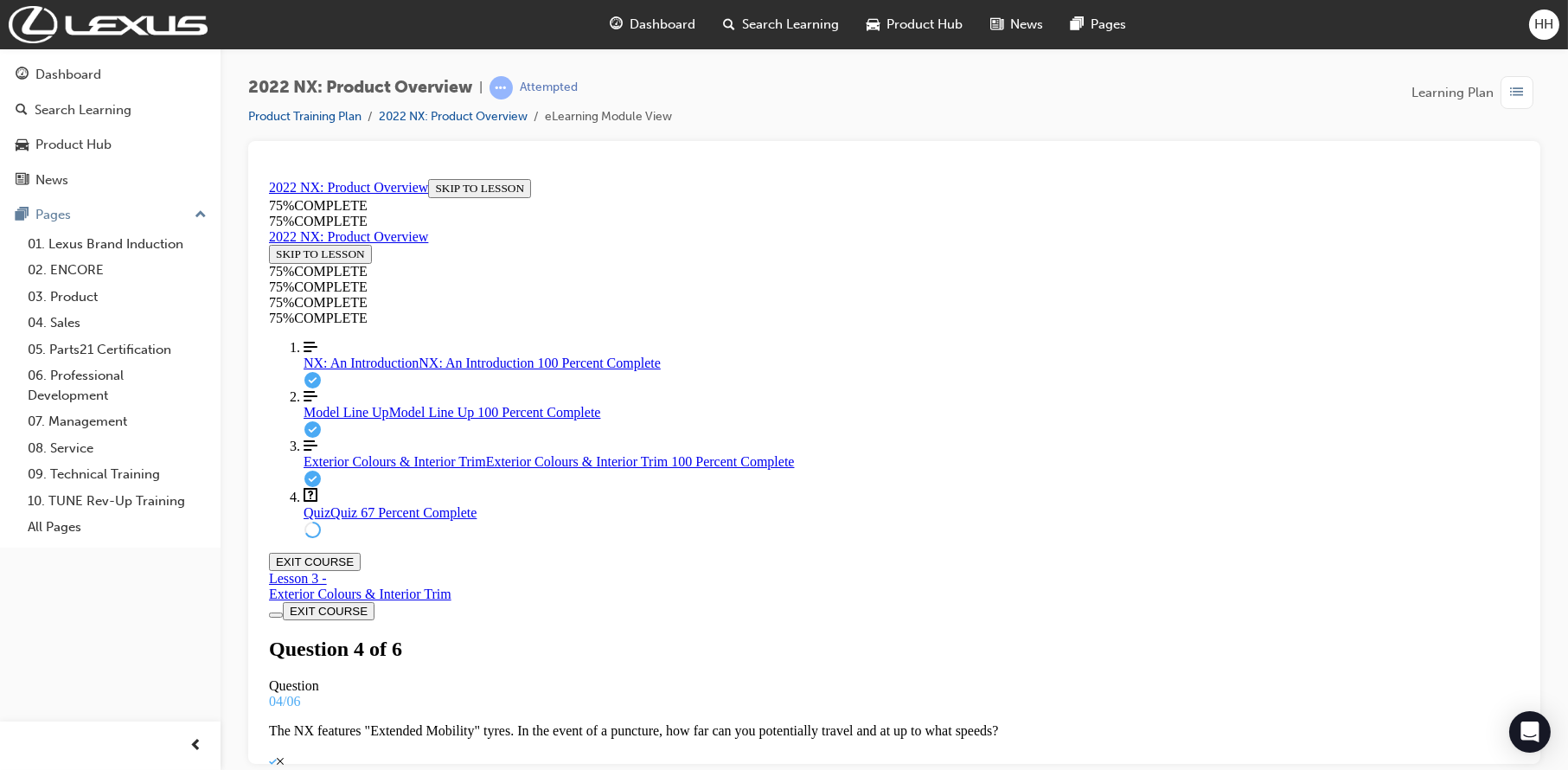
drag, startPoint x: 888, startPoint y: 314, endPoint x: 1130, endPoint y: 314, distance: 242.0
copy p "AWD NX. Which models have this available?"
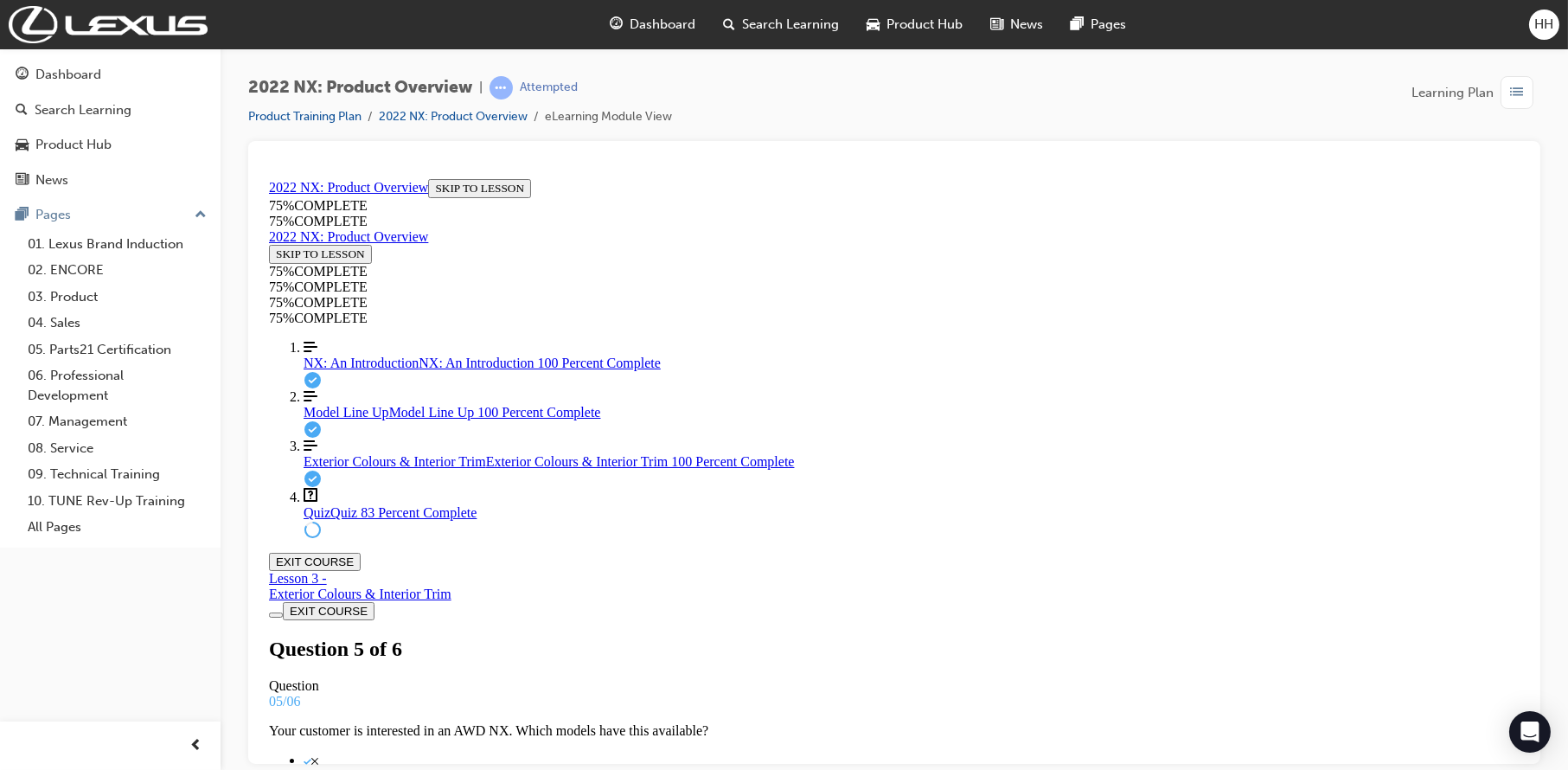
scroll to position [243, 0]
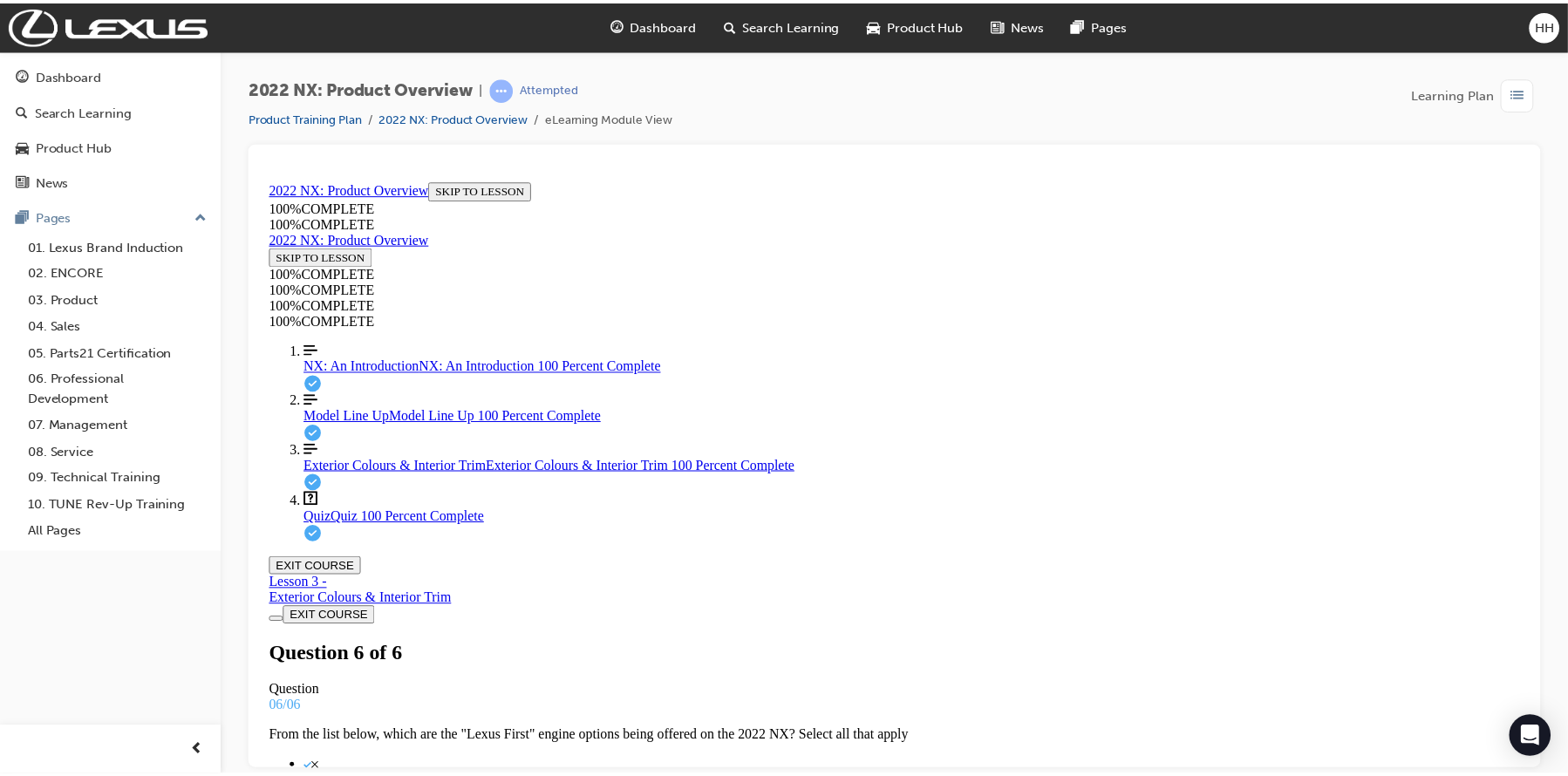
scroll to position [177, 0]
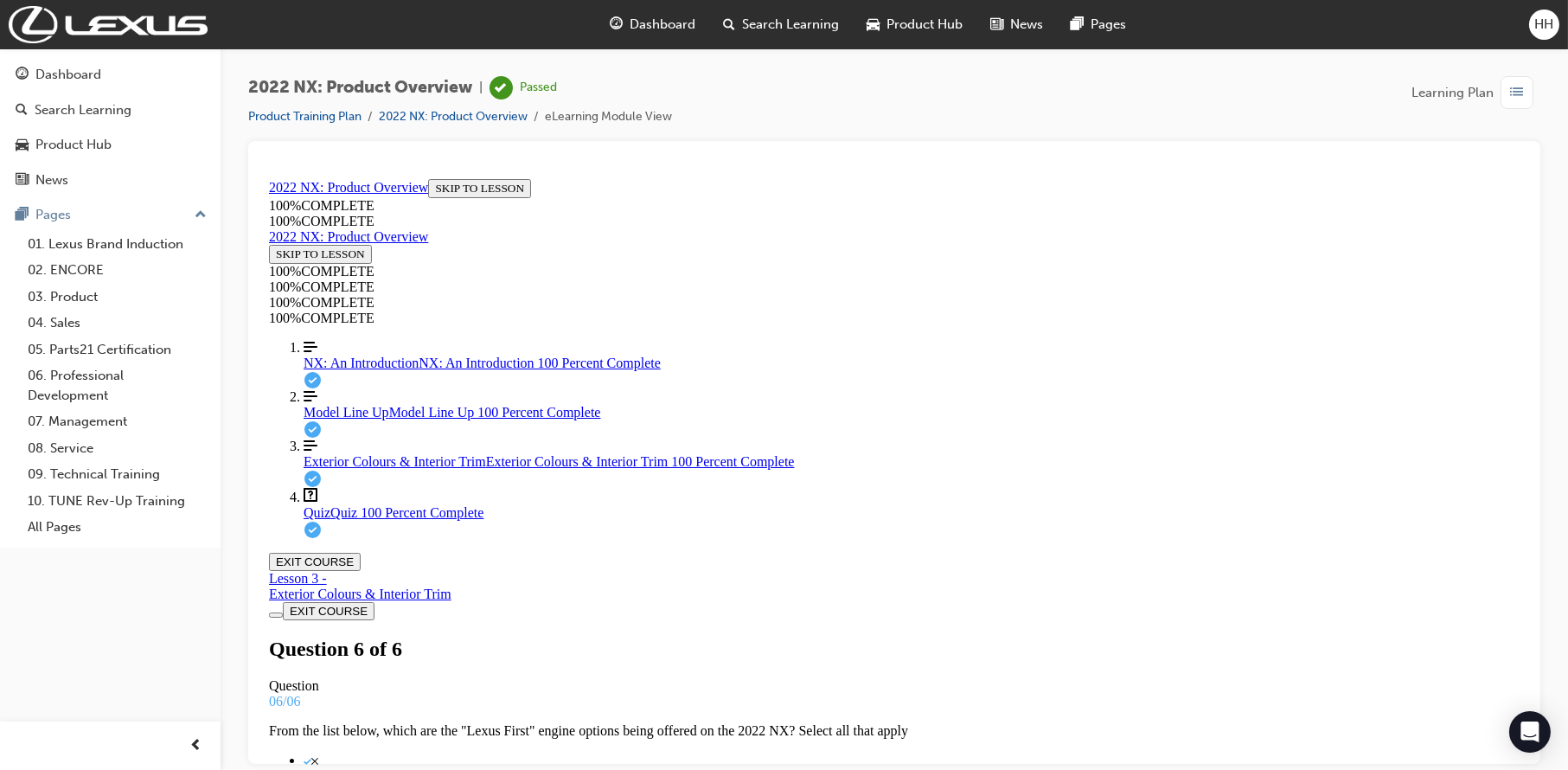
click at [670, 22] on span "Dashboard" at bounding box center [663, 24] width 66 height 20
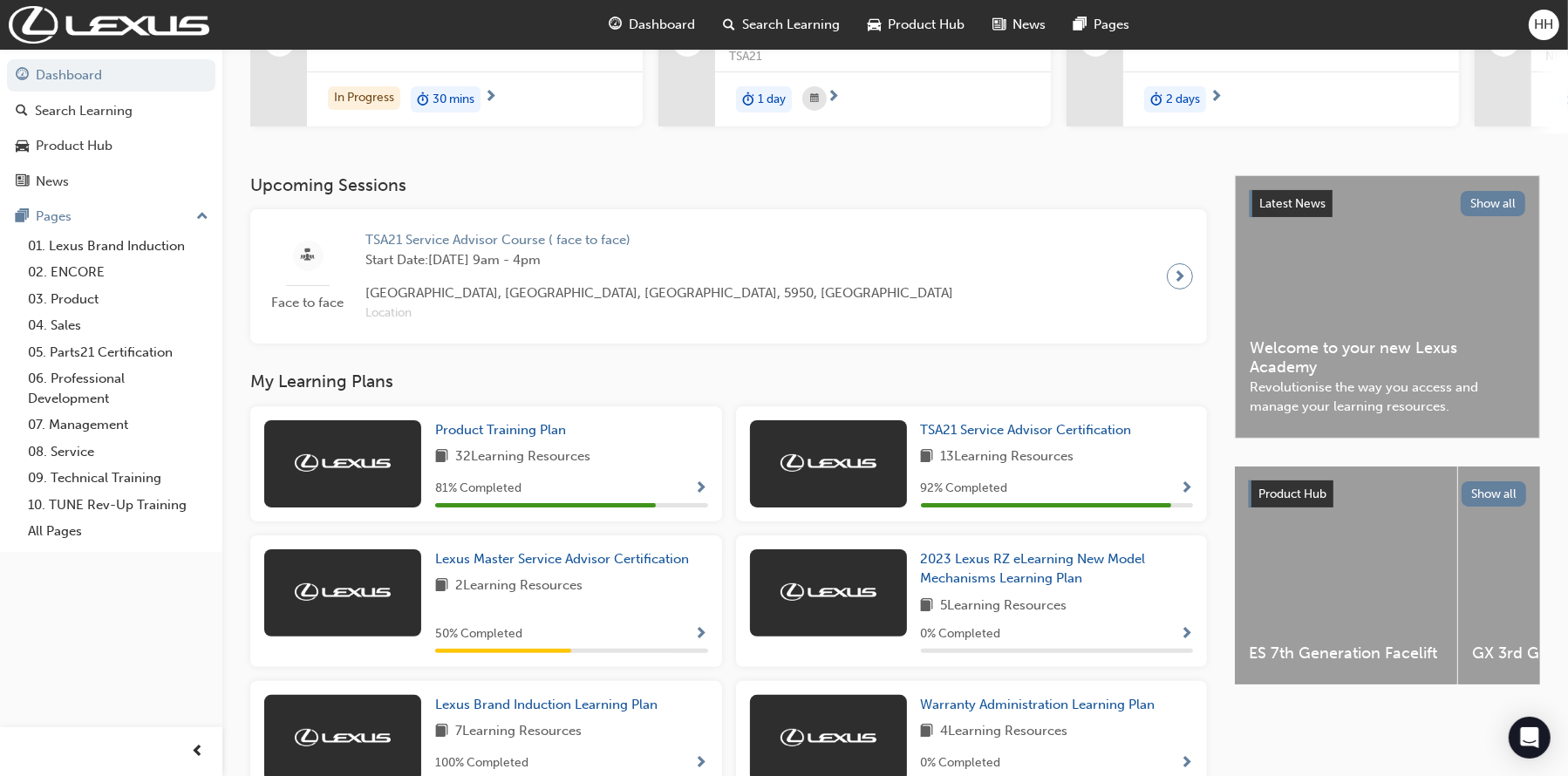
scroll to position [262, 0]
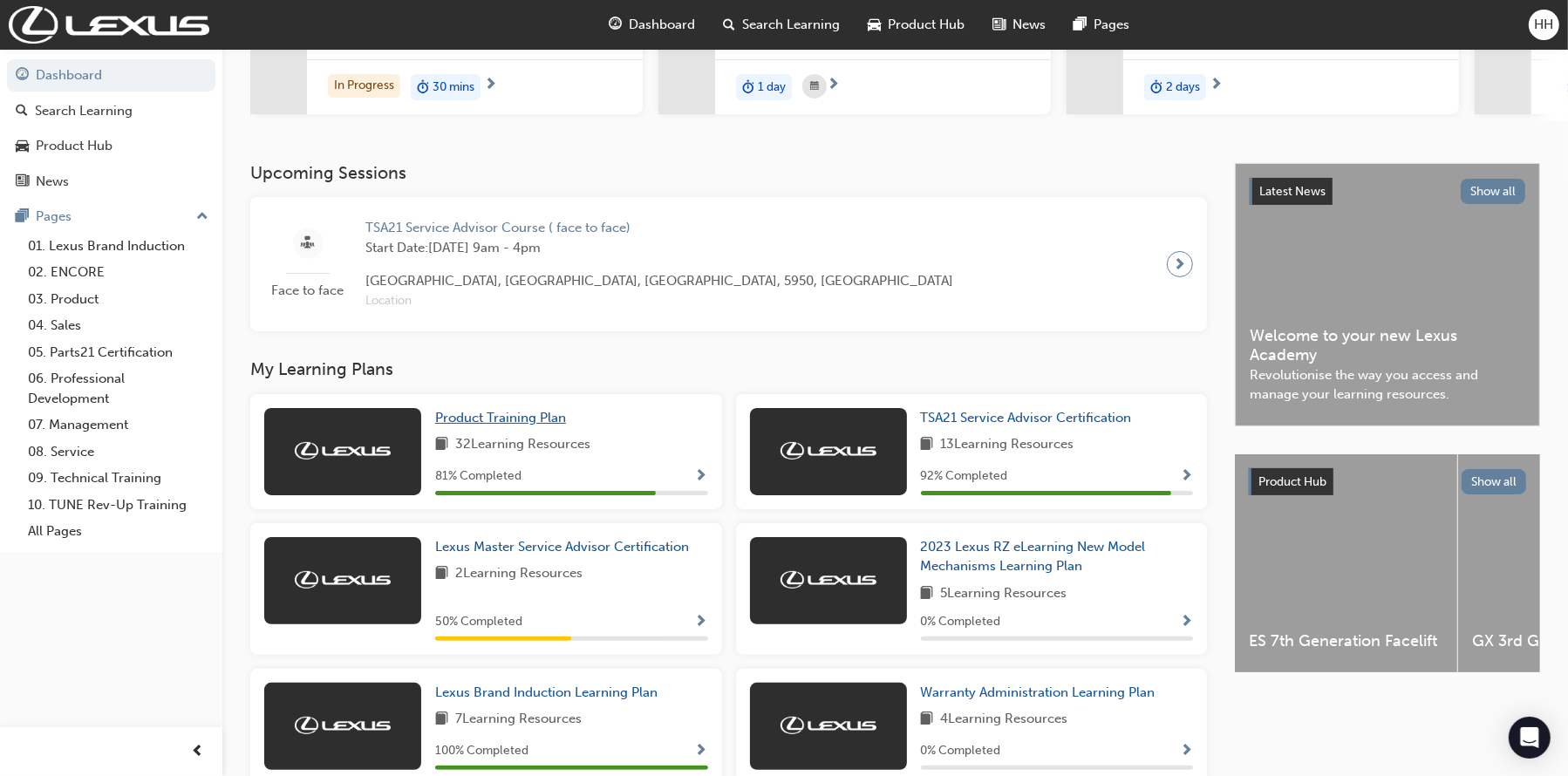
click at [529, 426] on span "Product Training Plan" at bounding box center [501, 417] width 130 height 15
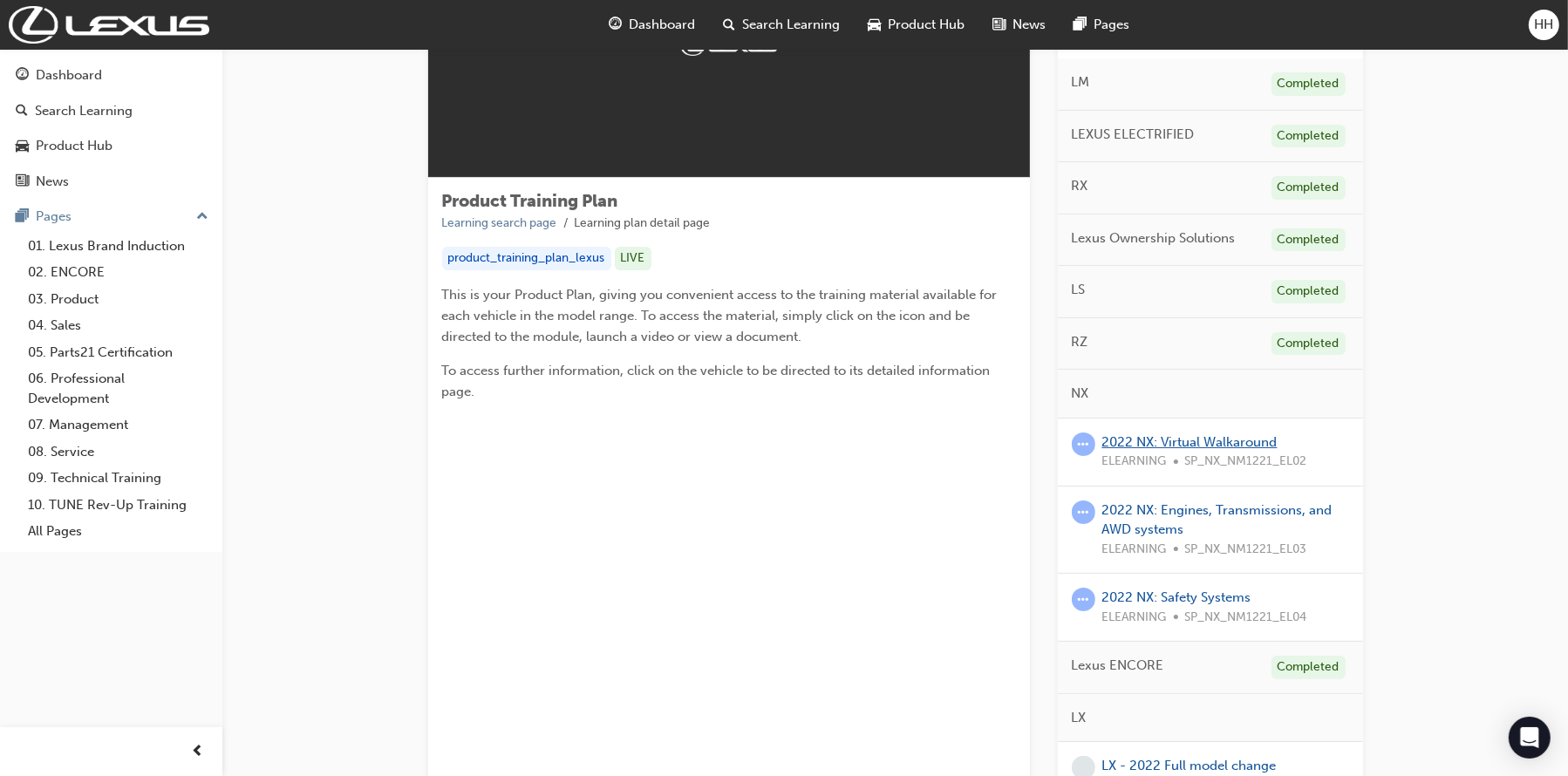
click at [1211, 442] on link "2022 NX: Virtual Walkaround" at bounding box center [1190, 442] width 176 height 15
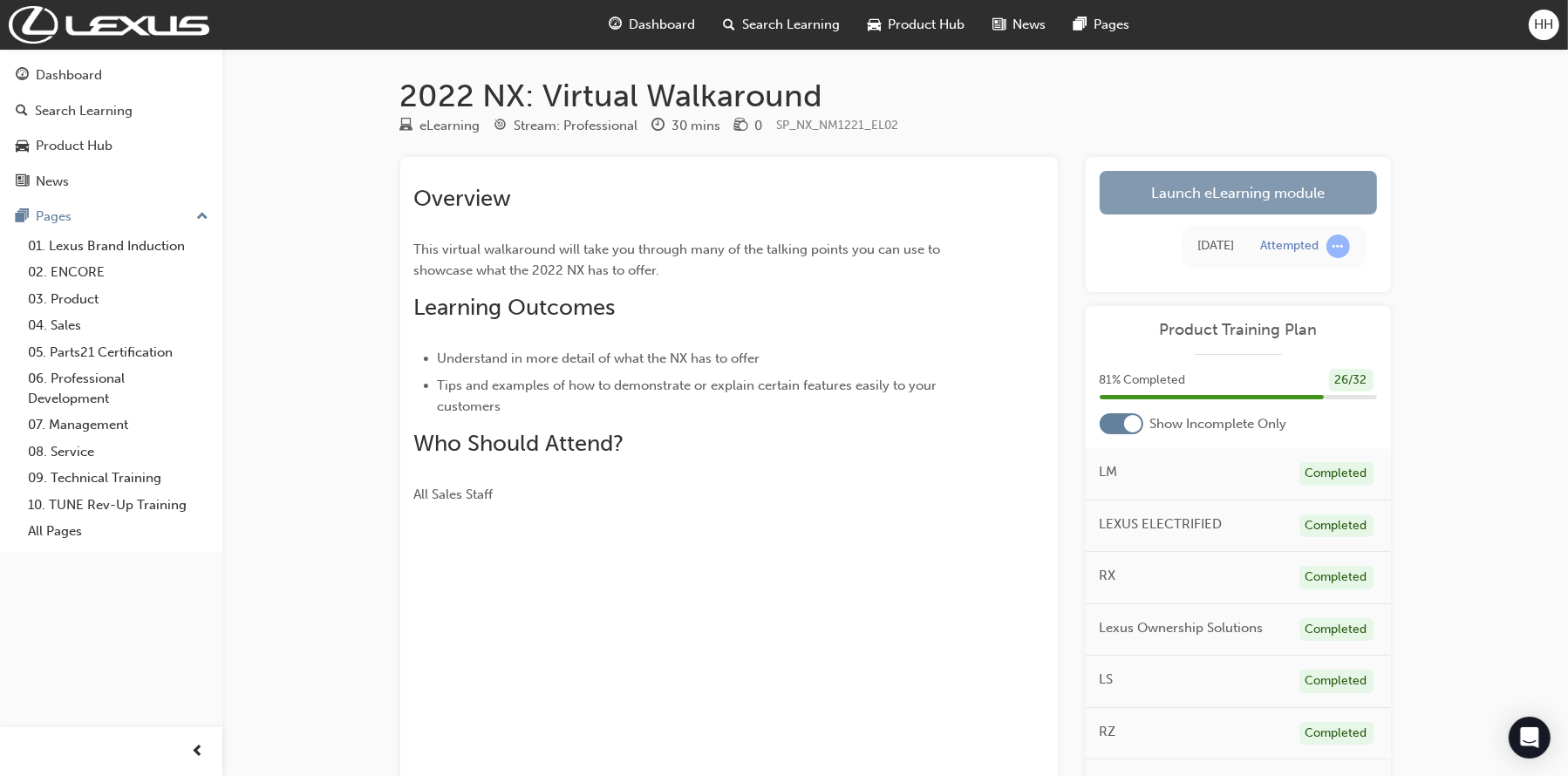
click at [1230, 199] on link "Launch eLearning module" at bounding box center [1238, 193] width 277 height 43
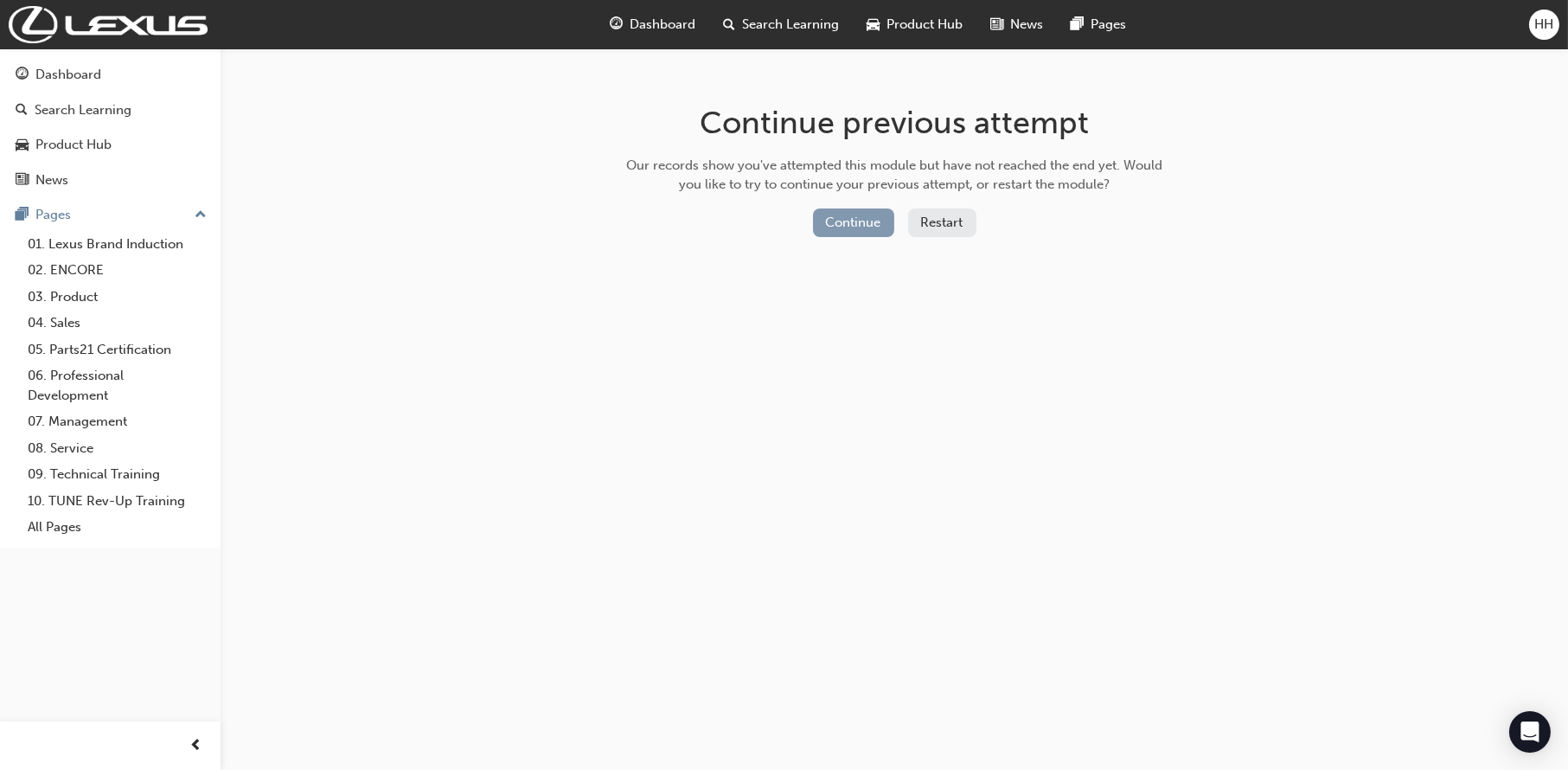
click at [841, 223] on button "Continue" at bounding box center [853, 223] width 82 height 29
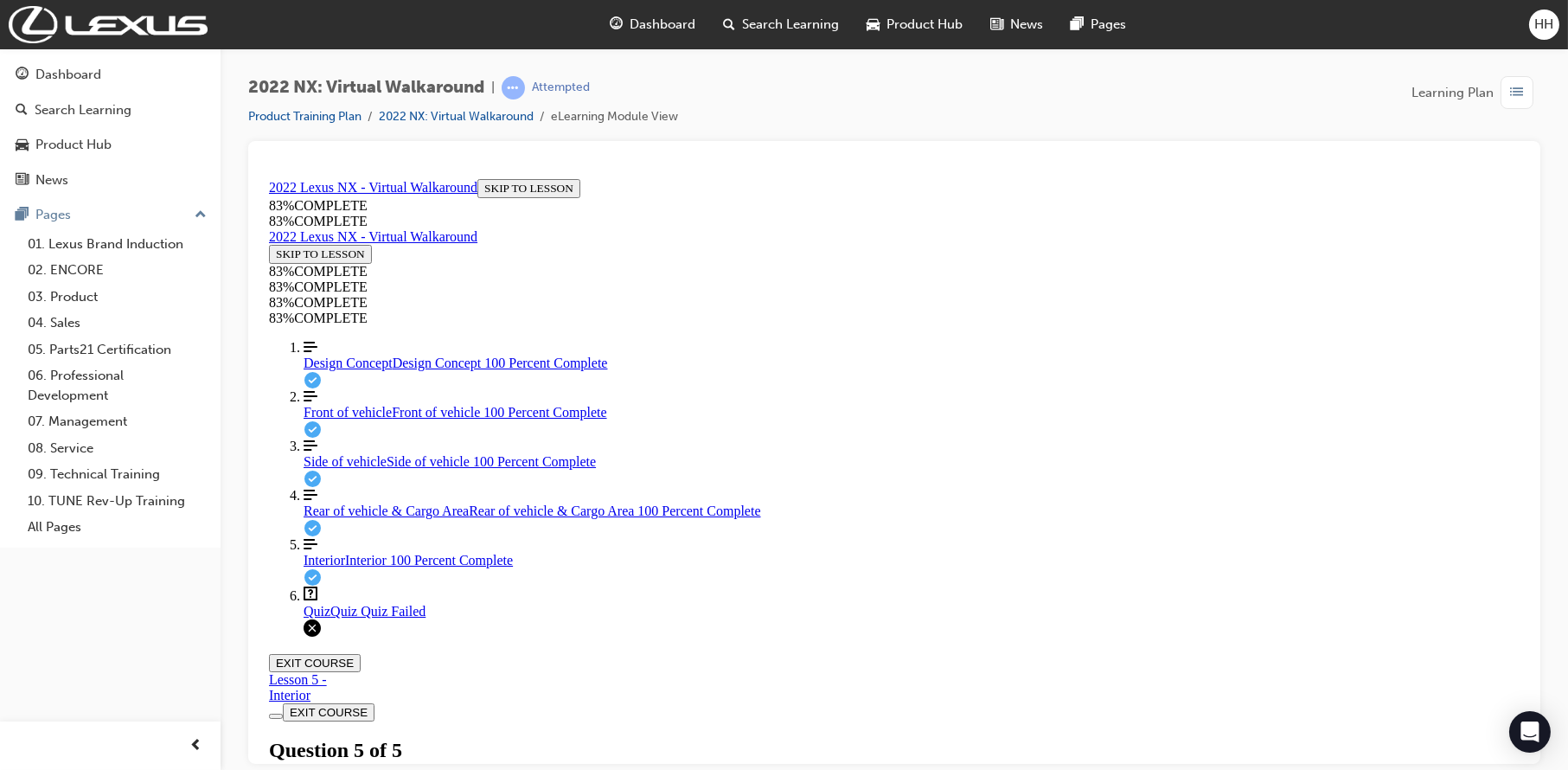
scroll to position [297, 0]
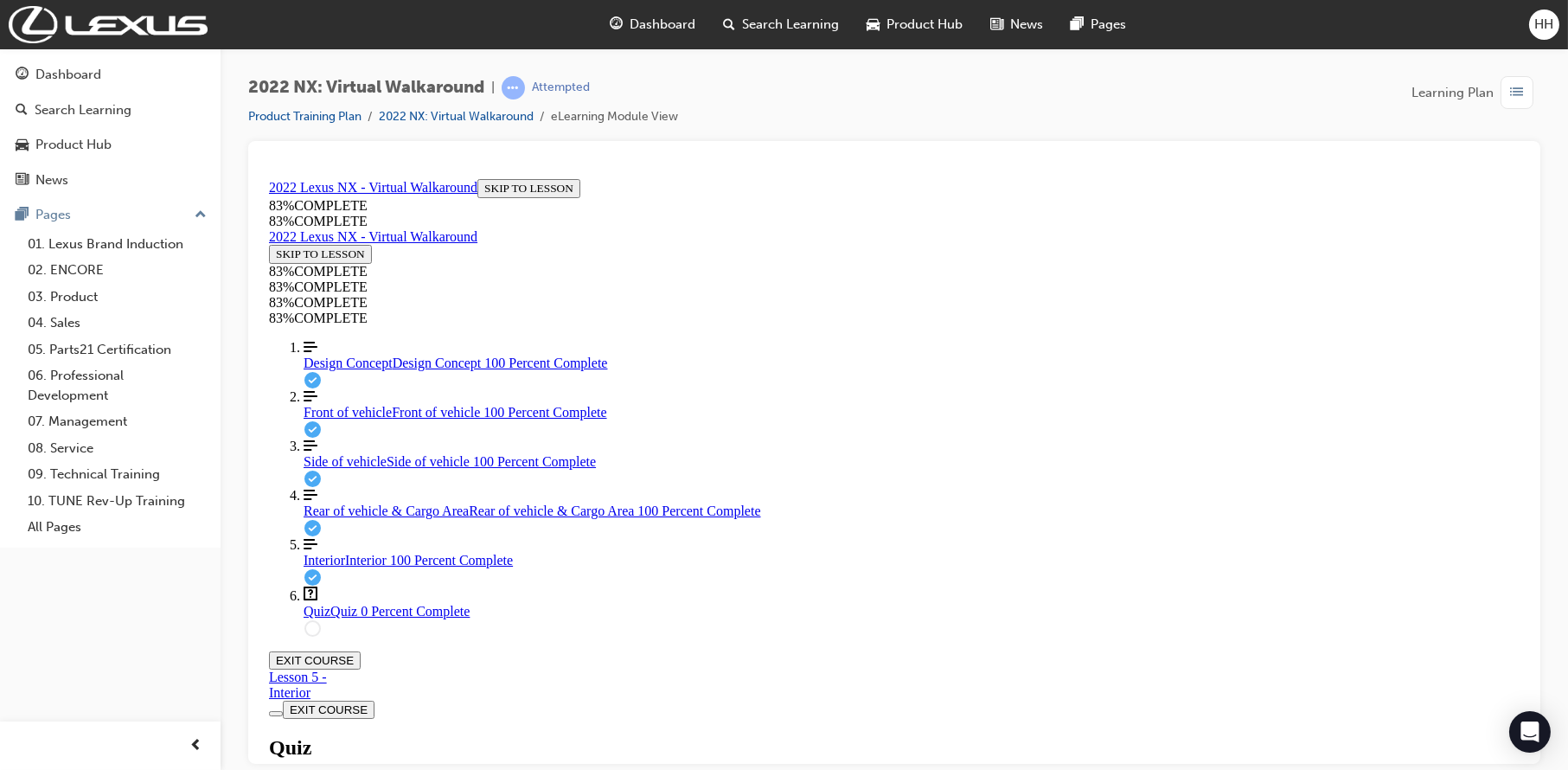
drag, startPoint x: 717, startPoint y: 338, endPoint x: 1026, endPoint y: 341, distance: 309.0
copy p "What are some of the benefits of the twin hood latch system"
drag, startPoint x: 974, startPoint y: 648, endPoint x: 968, endPoint y: 658, distance: 11.7
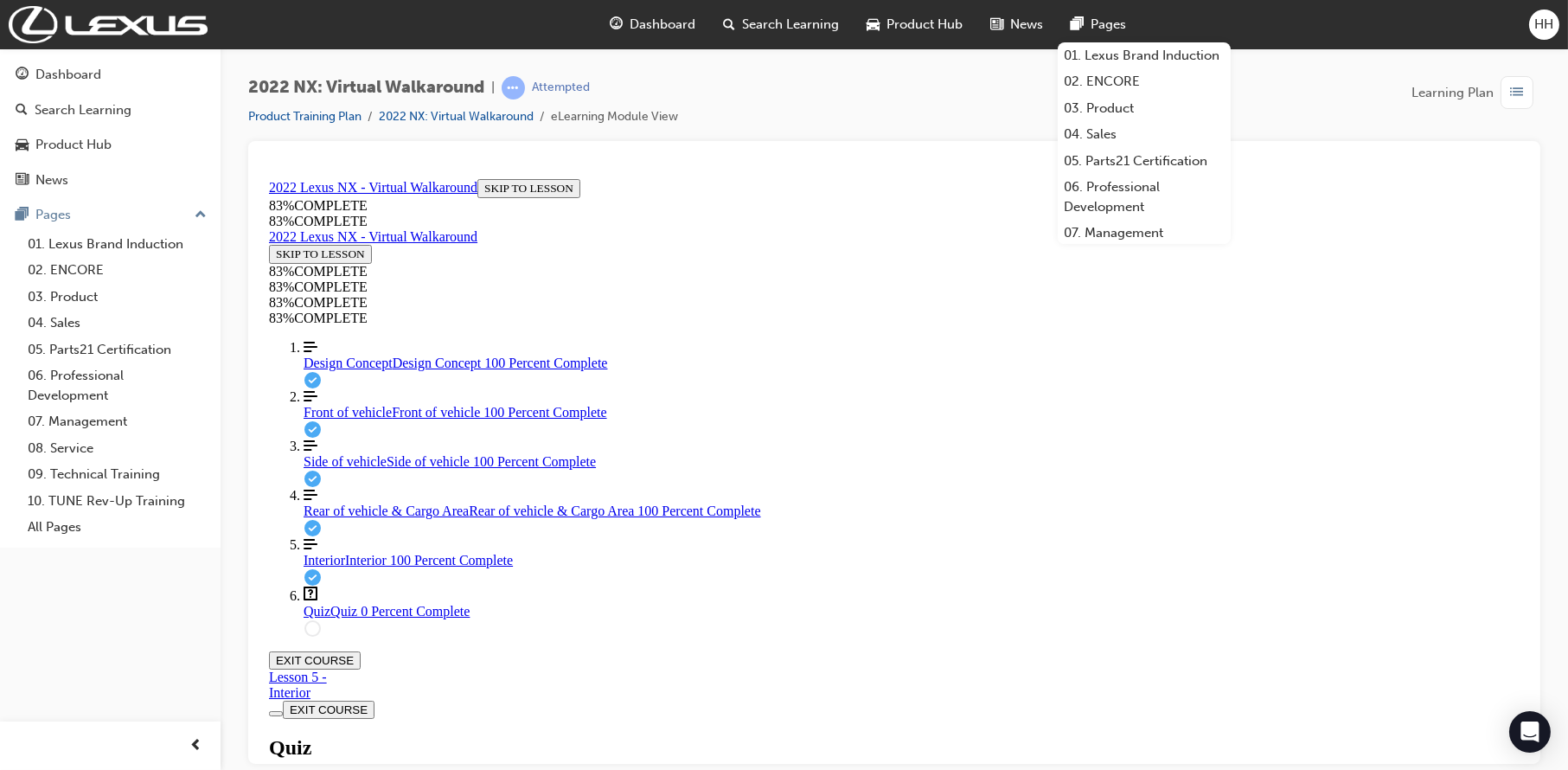
drag, startPoint x: 754, startPoint y: 348, endPoint x: 959, endPoint y: 348, distance: 205.0
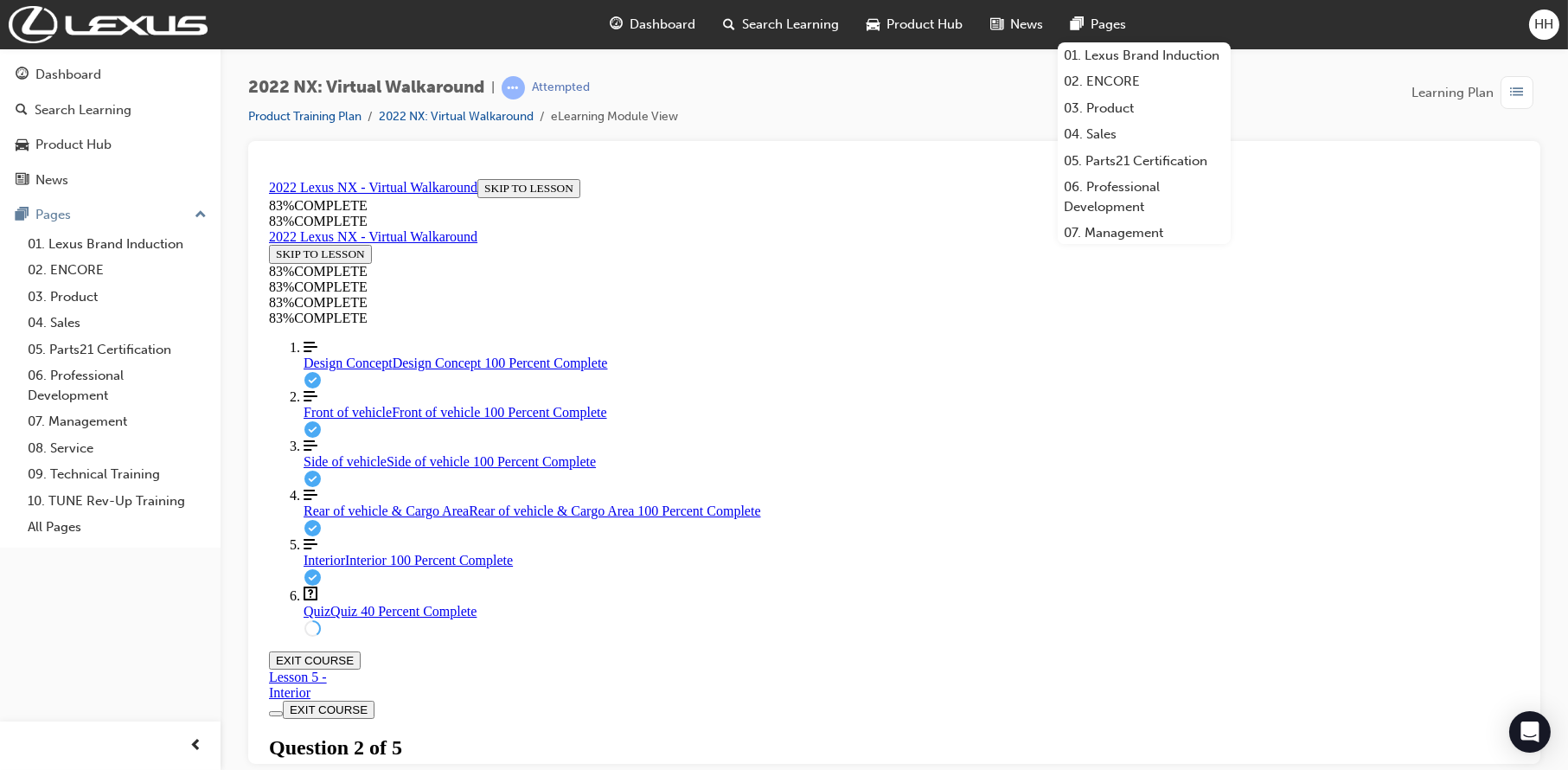
drag, startPoint x: 723, startPoint y: 421, endPoint x: 1000, endPoint y: 435, distance: 277.4
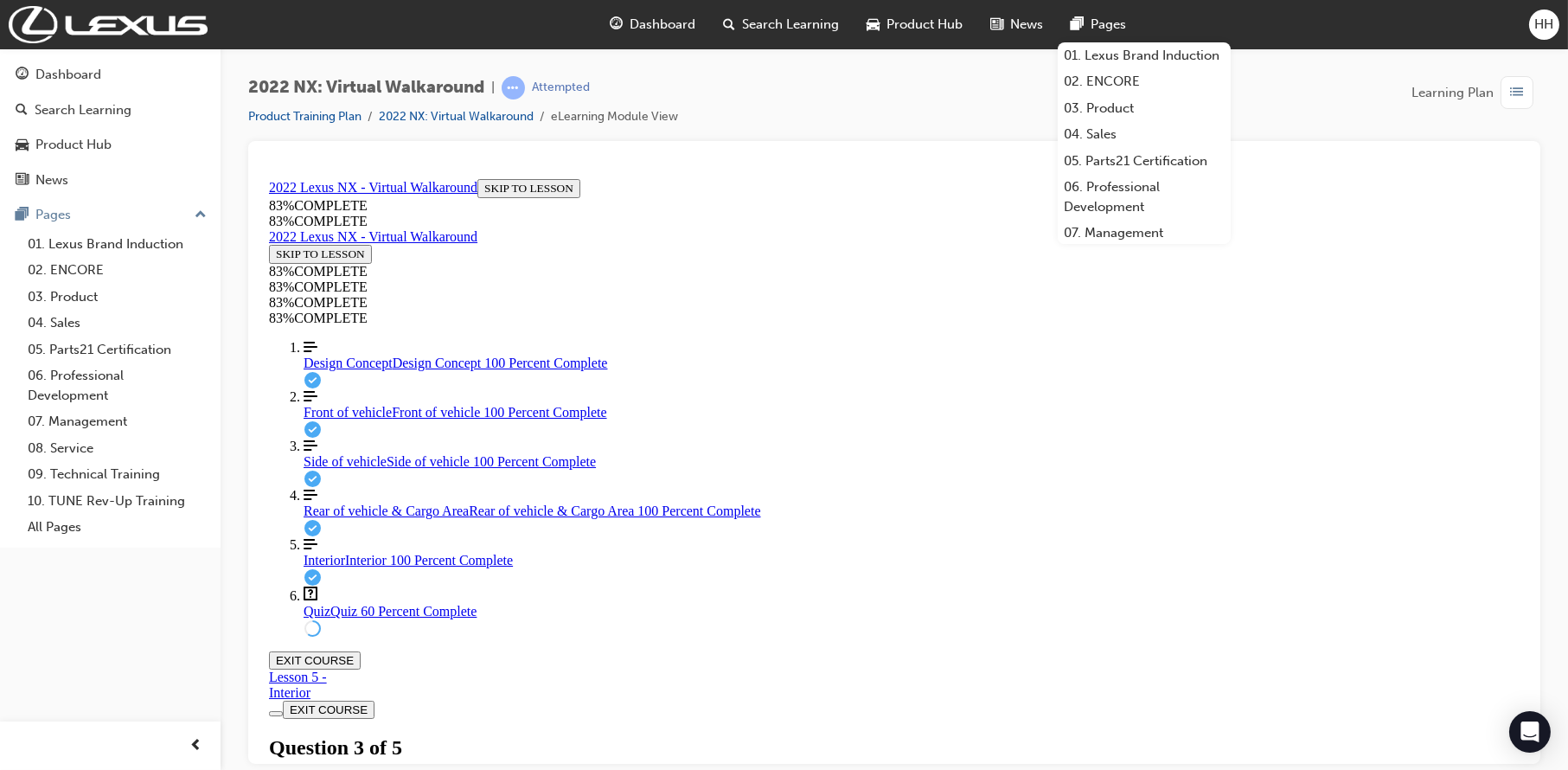
drag, startPoint x: 733, startPoint y: 336, endPoint x: 1117, endPoint y: 342, distance: 384.0
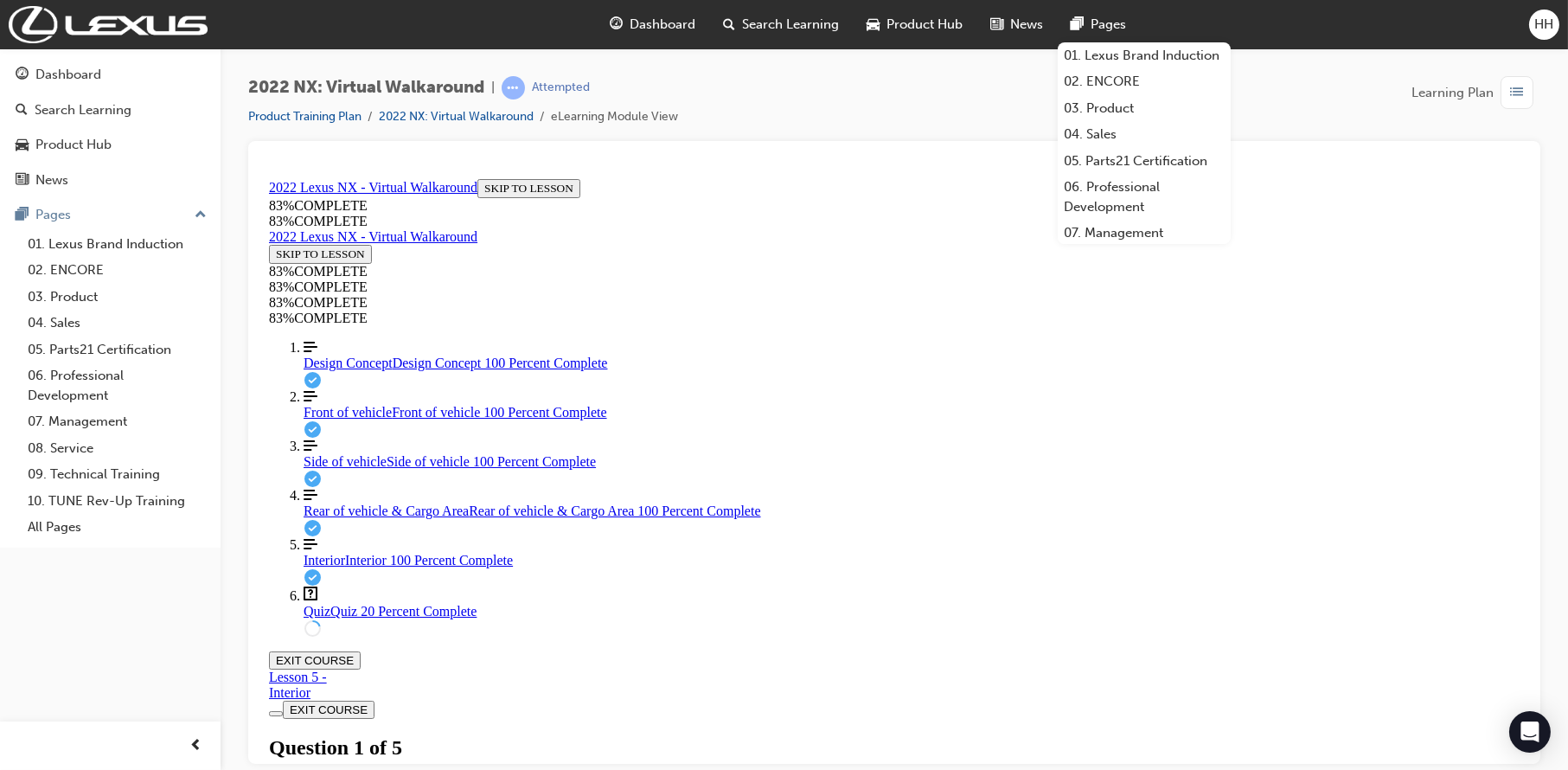
click at [396, 370] on div "Design Concept Design Concept 100 Percent Complete" at bounding box center [911, 362] width 1216 height 15
click at [419, 420] on link "Front of vehicle Front of vehicle 100 Percent Complete" at bounding box center [911, 403] width 1216 height 31
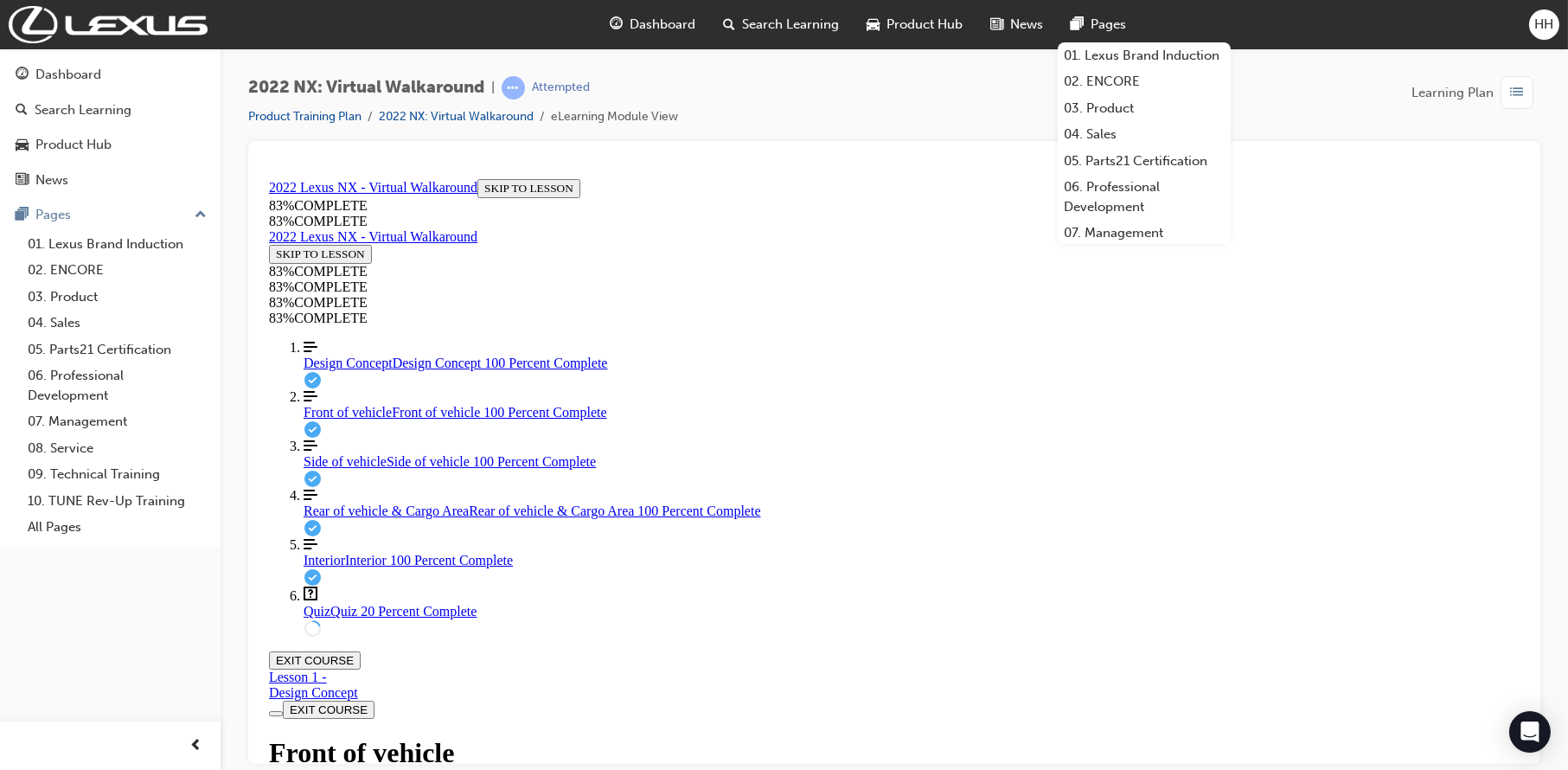
scroll to position [0, 0]
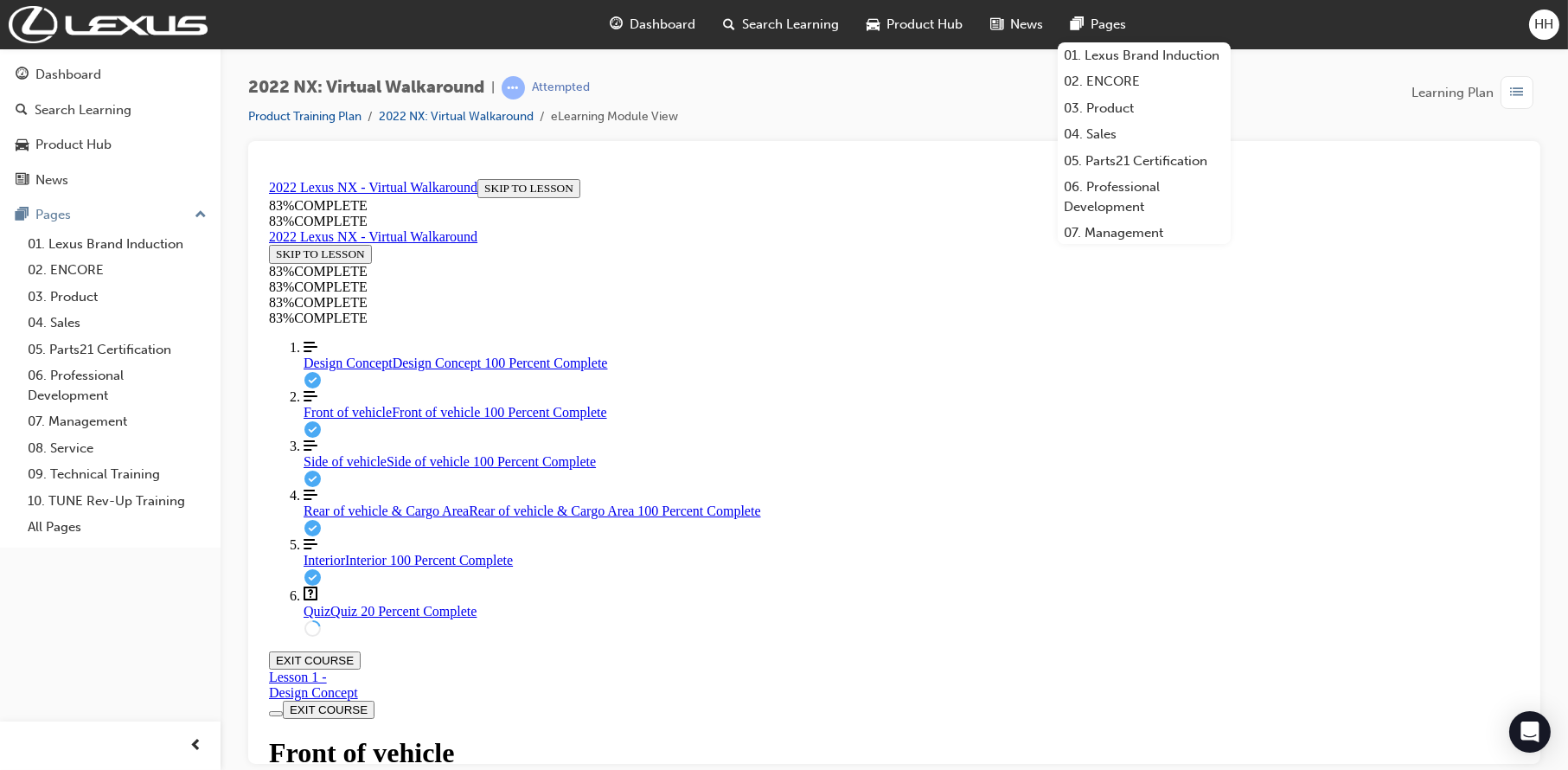
click at [410, 619] on link "Question box Question mark inside of a square Quiz Quiz 20 Percent Complete" at bounding box center [911, 602] width 1216 height 33
